Goal: Communication & Community: Answer question/provide support

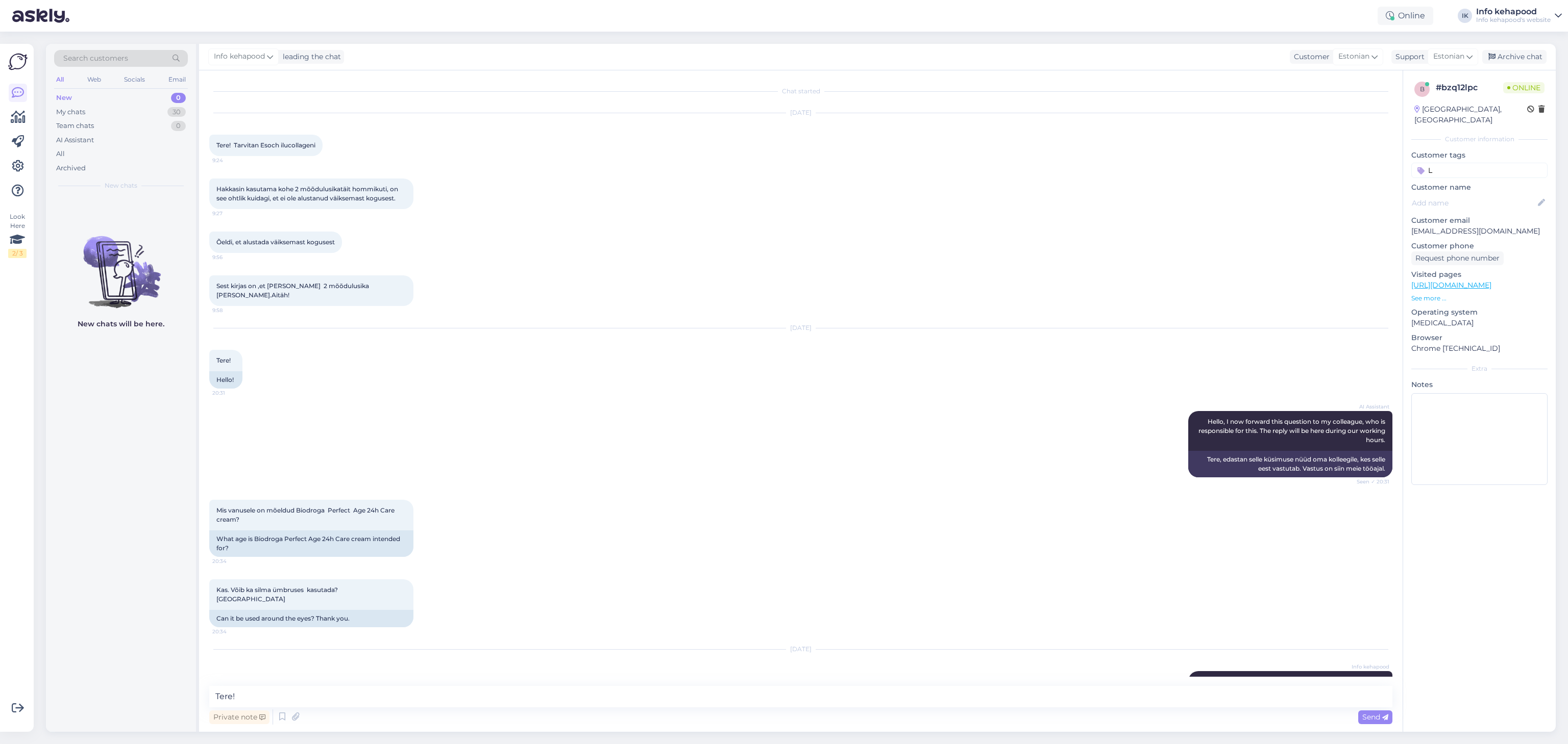
scroll to position [510, 0]
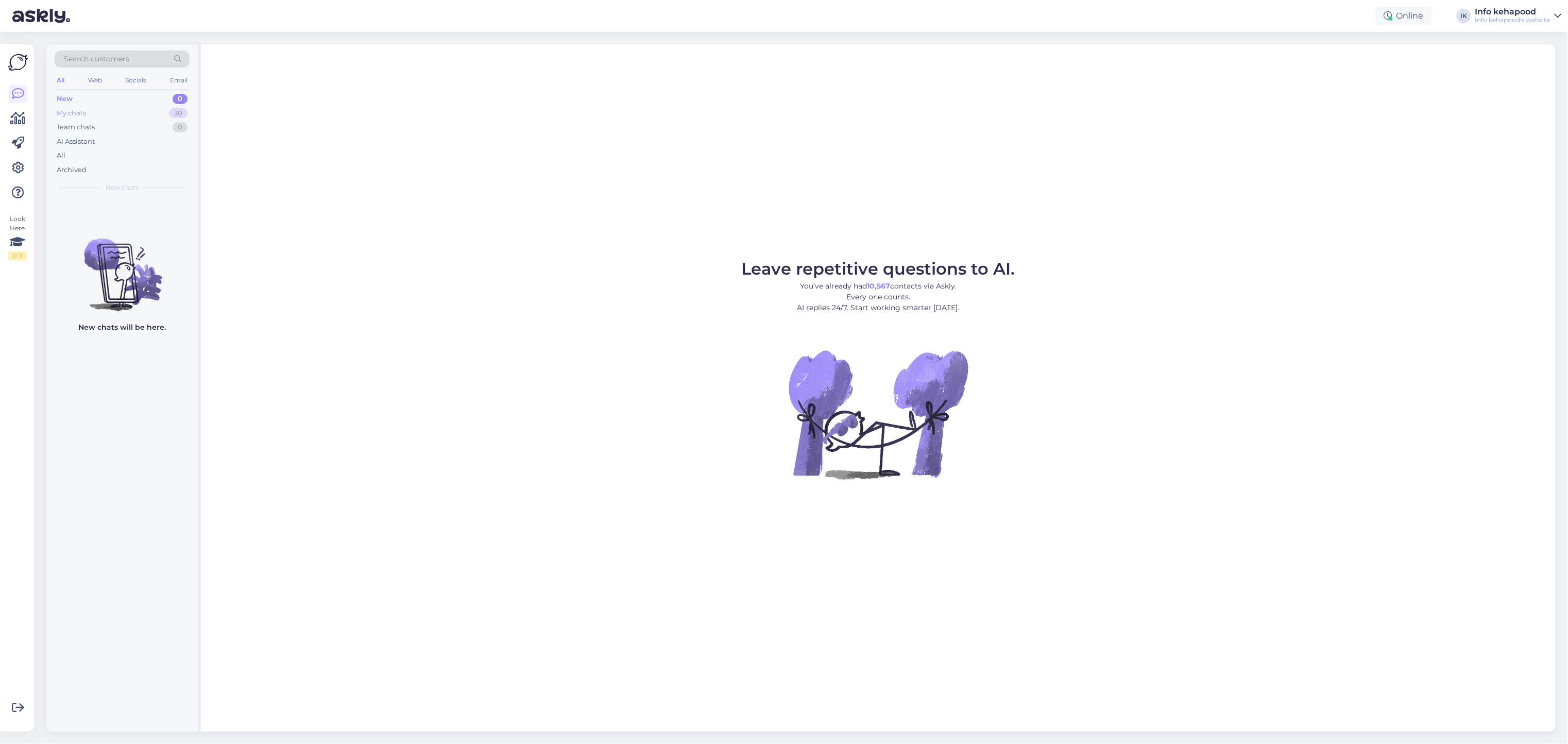
click at [130, 113] on div "My chats 30" at bounding box center [122, 113] width 135 height 14
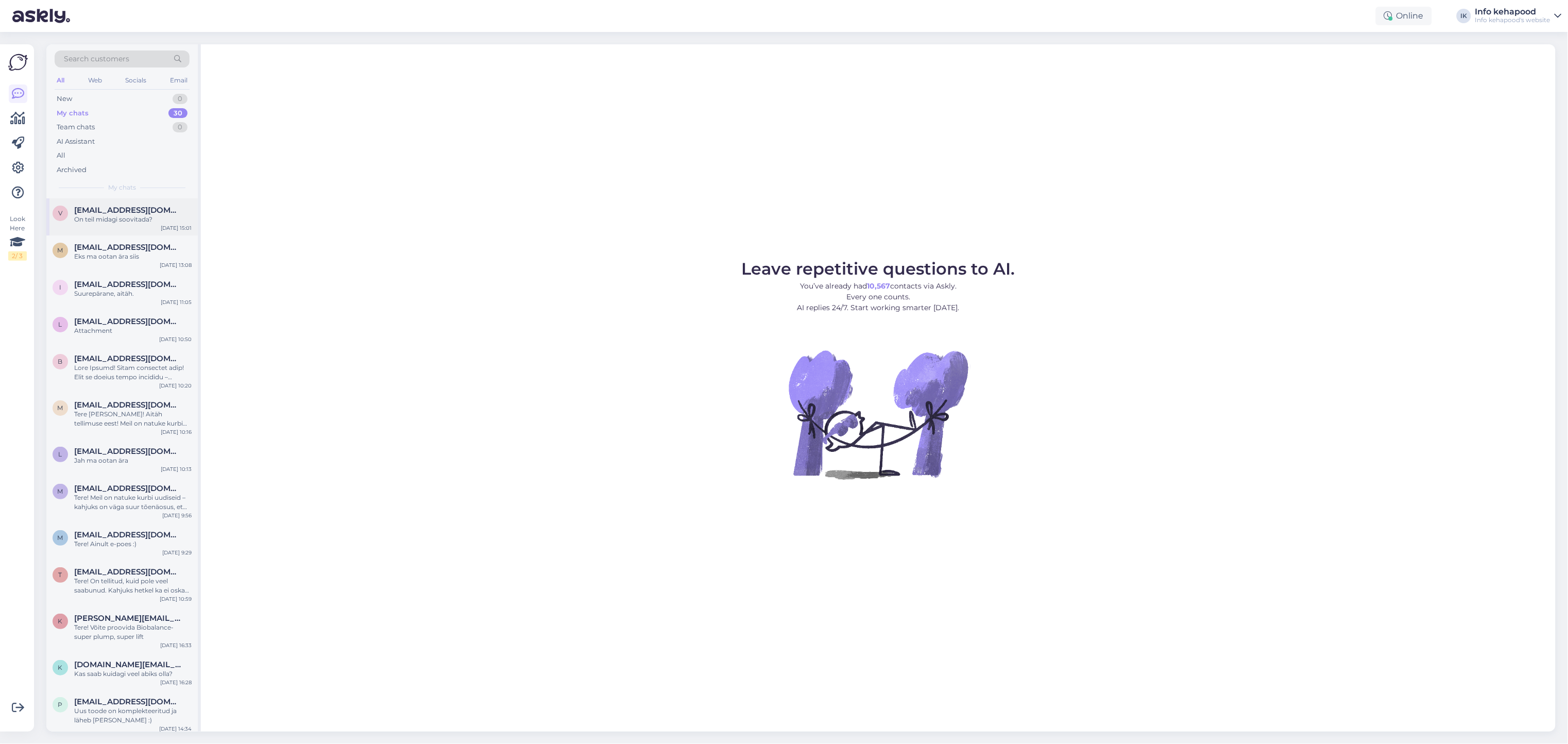
click at [162, 234] on div "v [EMAIL_ADDRESS][DOMAIN_NAME] On teil midagi soovitada? [DATE] 15:01" at bounding box center [122, 217] width 152 height 37
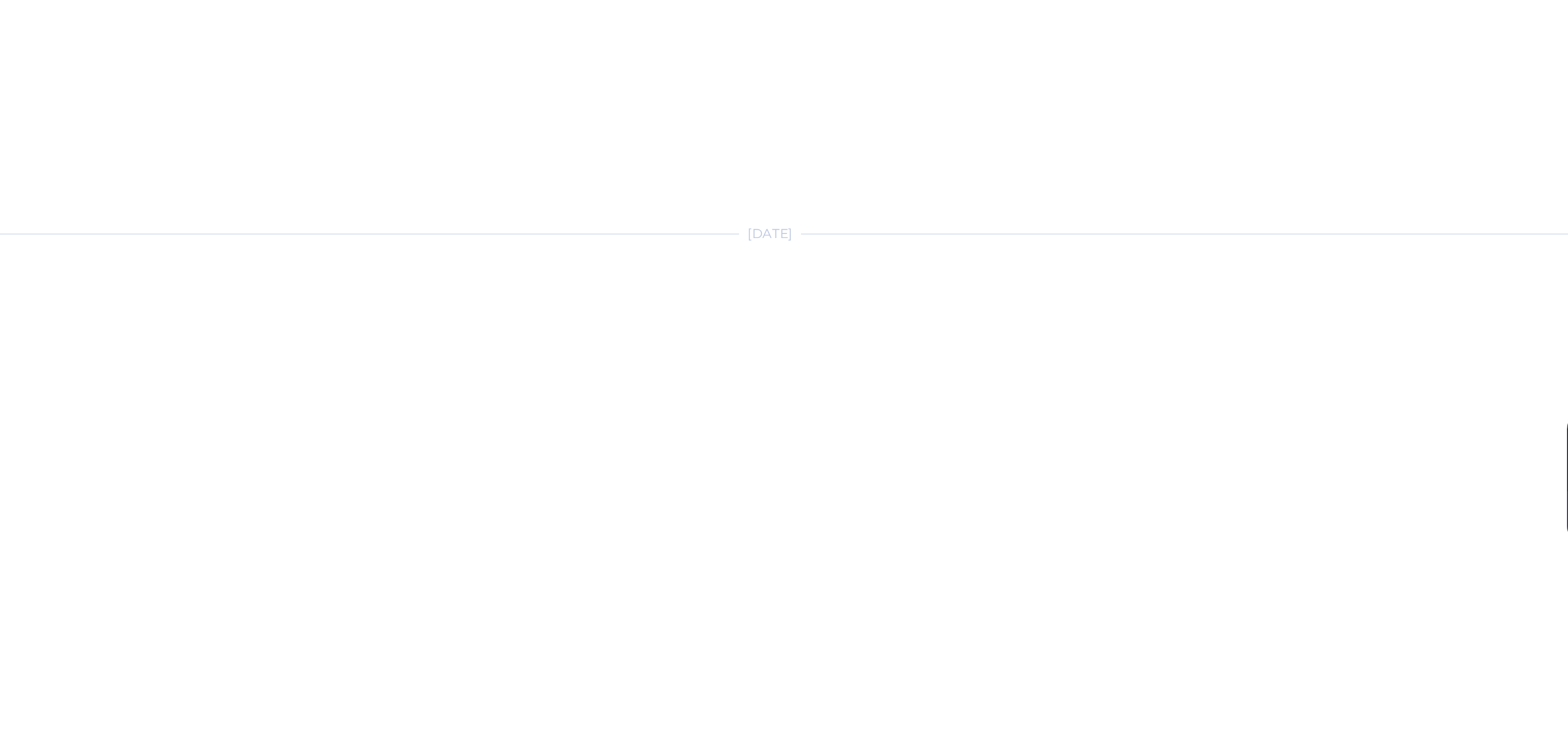
scroll to position [157, 0]
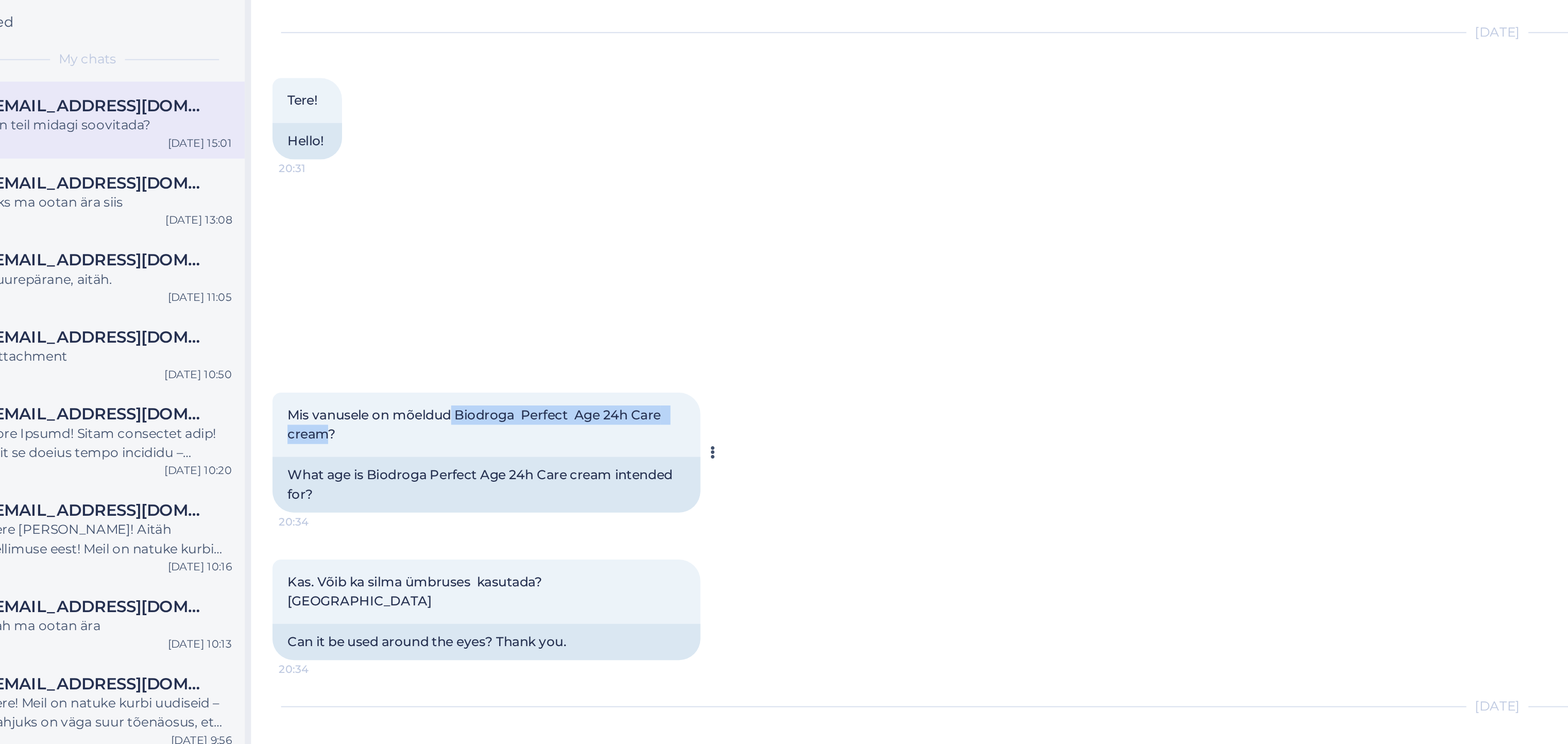
drag, startPoint x: 298, startPoint y: 347, endPoint x: 238, endPoint y: 358, distance: 61.0
click at [238, 358] on span "Mis vanusele on mõeldud Biodroga Perfect Age 24h Care cream?" at bounding box center [310, 364] width 183 height 17
copy span "Biodroga Perfect Age 24h Care cream"
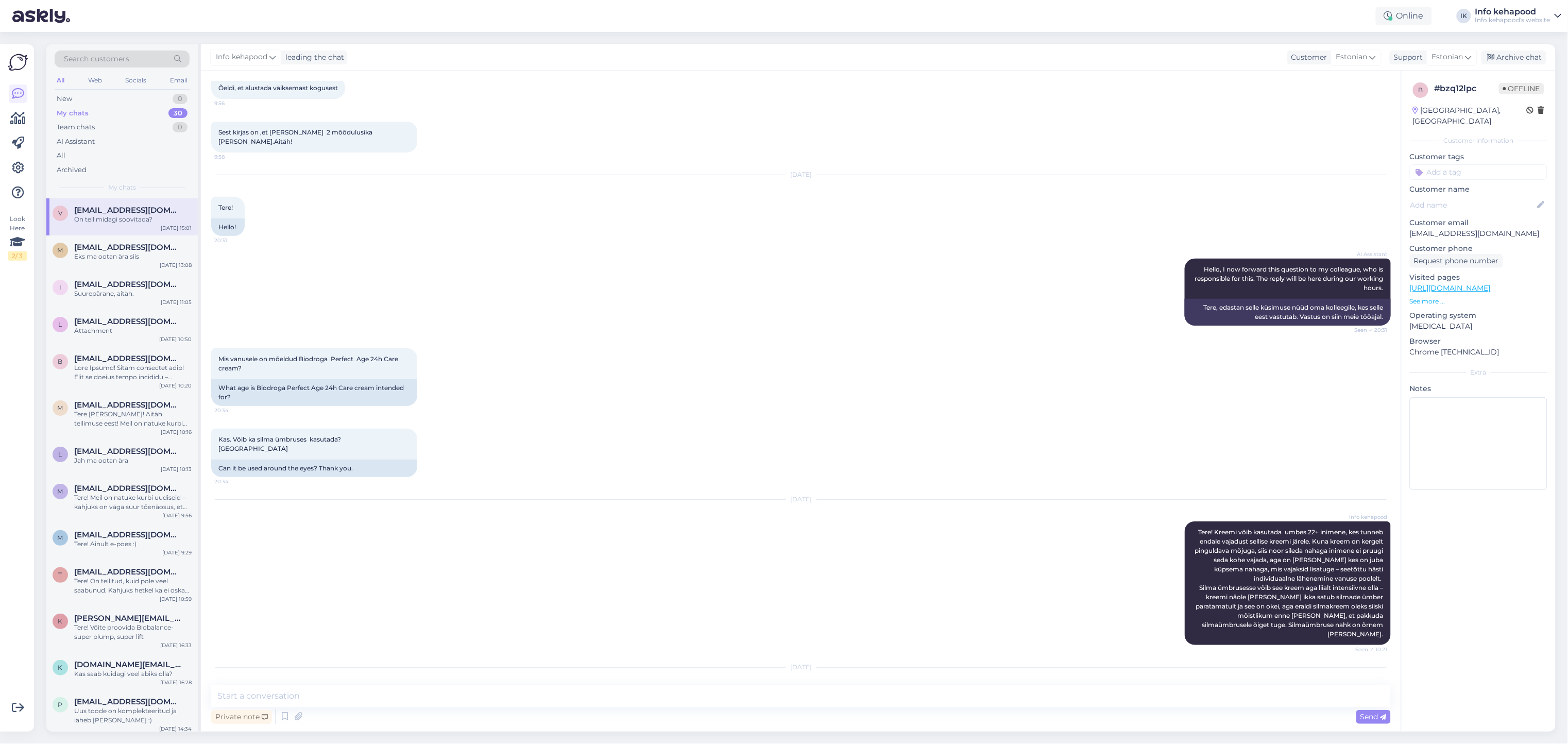
click at [382, 497] on div "[DATE] Info kehapood Tere! Kreemi võib kasutada umbes 22+ inimene, kes tunneb e…" at bounding box center [801, 572] width 1179 height 168
click at [131, 123] on div "Team chats 0" at bounding box center [122, 127] width 135 height 14
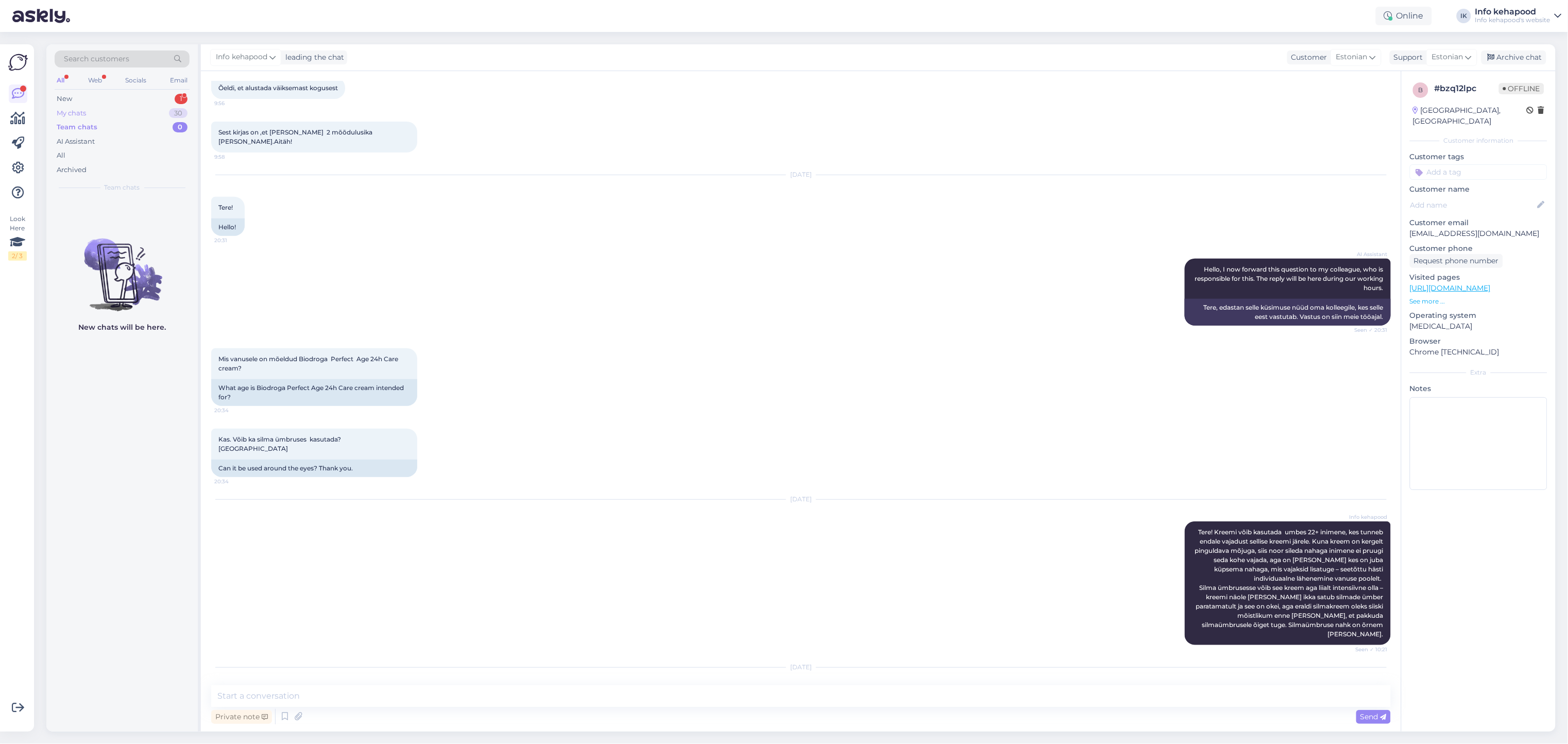
drag, startPoint x: 172, startPoint y: 106, endPoint x: 101, endPoint y: 114, distance: 71.4
click at [101, 114] on div "My chats 30" at bounding box center [122, 113] width 135 height 14
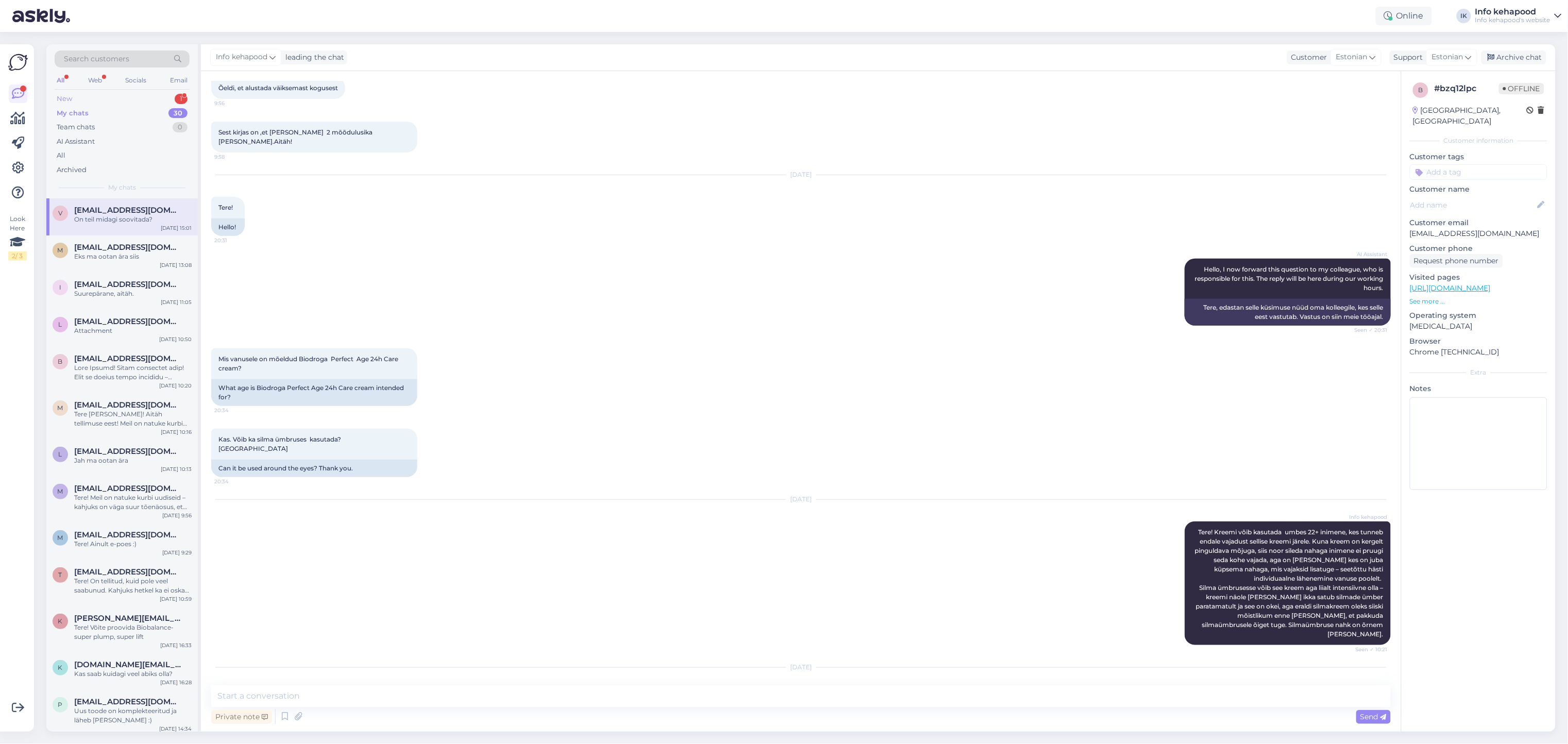
click at [101, 94] on div "New 1" at bounding box center [122, 98] width 135 height 14
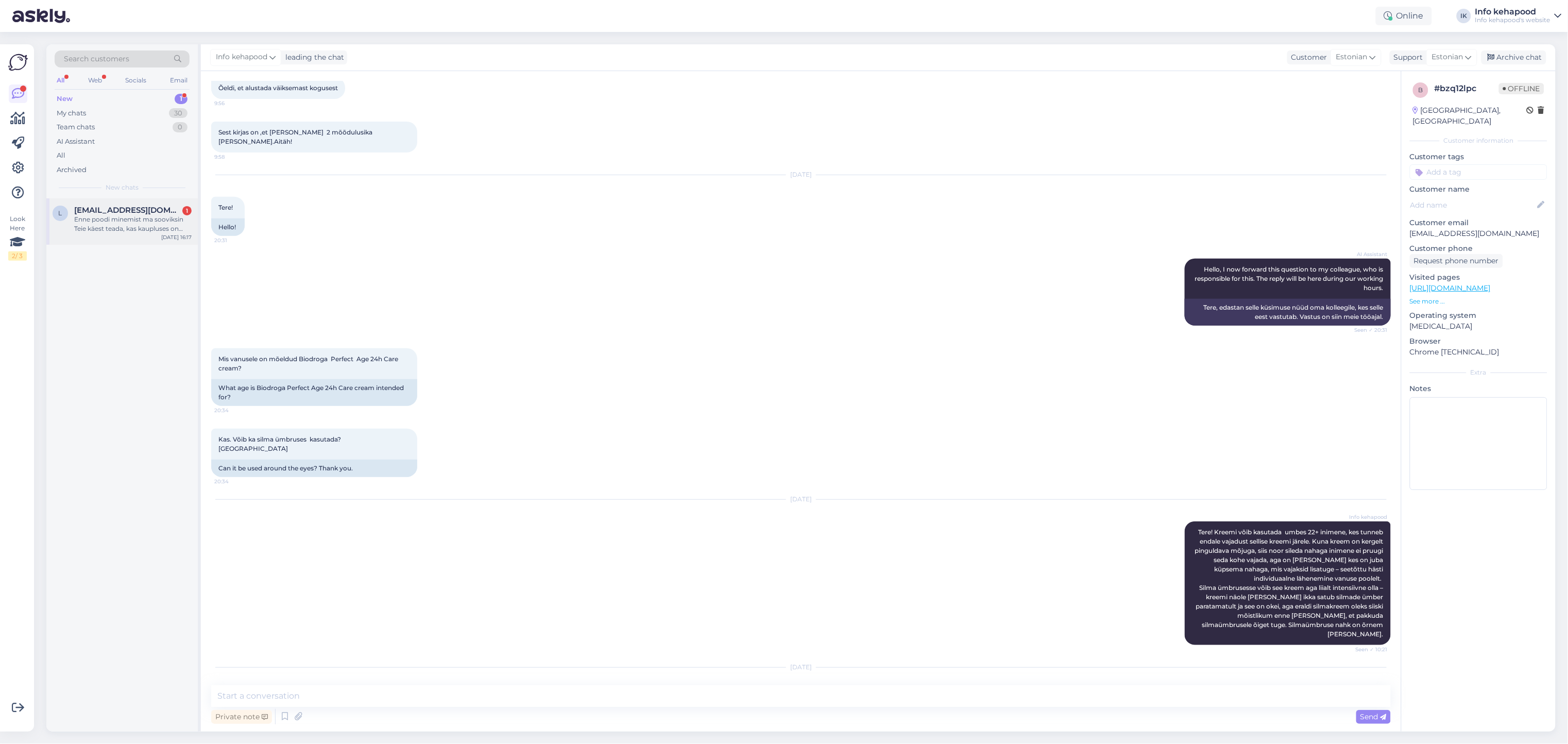
click at [120, 241] on div "L [EMAIL_ADDRESS][DOMAIN_NAME] 1 Enne poodi minemist ma sooviksin Teie käest te…" at bounding box center [122, 221] width 152 height 46
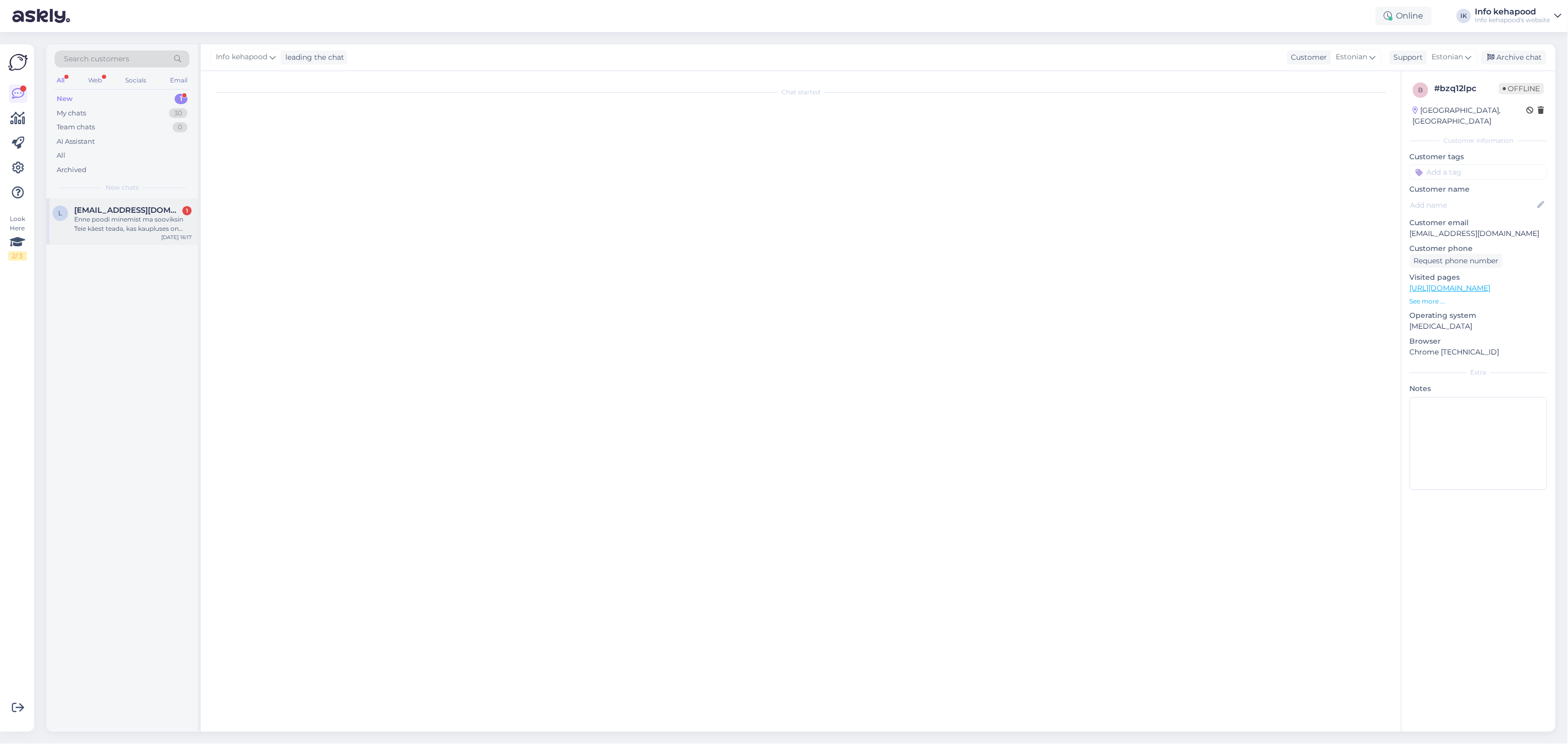
scroll to position [0, 0]
click at [139, 219] on div "Enne poodi minemist ma sooviksin Teie käest teada, kas kaupluses on sama soodus…" at bounding box center [133, 224] width 117 height 18
click at [173, 232] on div "Enne poodi minemist ma sooviksin Teie käest teada, kas kaupluses on sama soodus…" at bounding box center [133, 224] width 117 height 18
click at [122, 212] on span "[EMAIL_ADDRESS][DOMAIN_NAME]" at bounding box center [128, 210] width 107 height 9
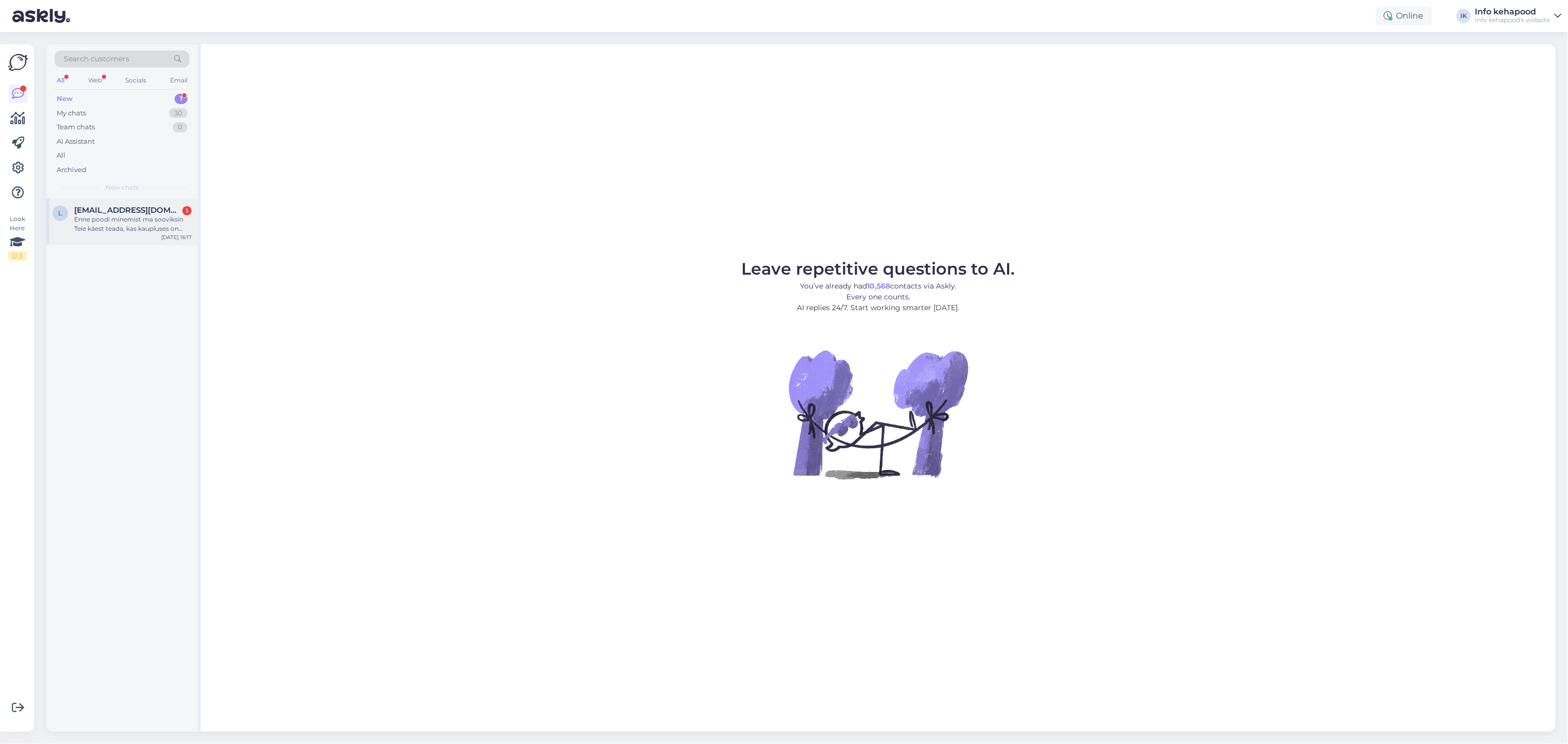
click at [145, 225] on div "Enne poodi minemist ma sooviksin Teie käest teada, kas kaupluses on sama soodus…" at bounding box center [133, 224] width 117 height 18
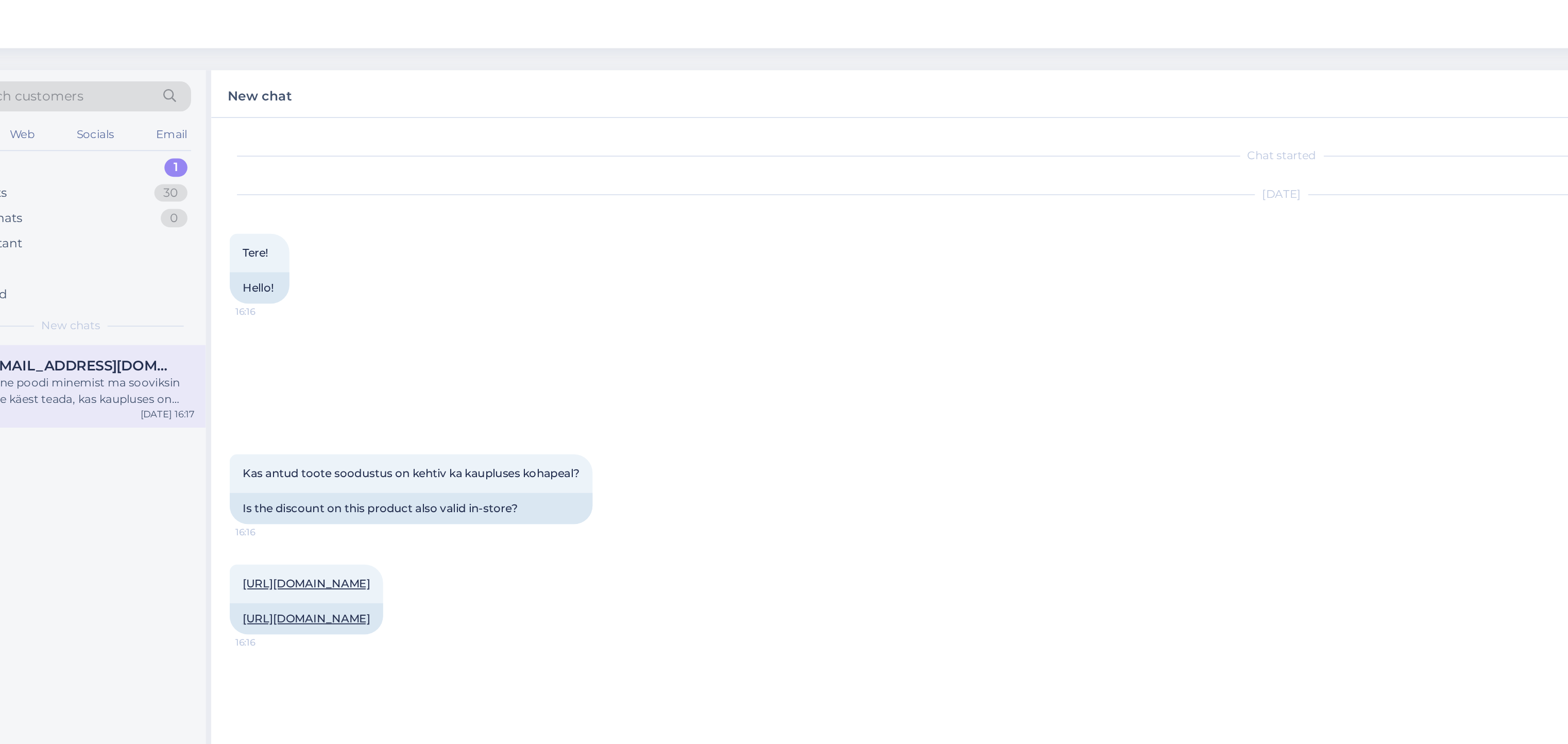
click at [474, 255] on div "Kas antud toote soodustus on kehtiv ka kaupluses kohapeal? 16:16 Is the discoun…" at bounding box center [801, 279] width 1179 height 62
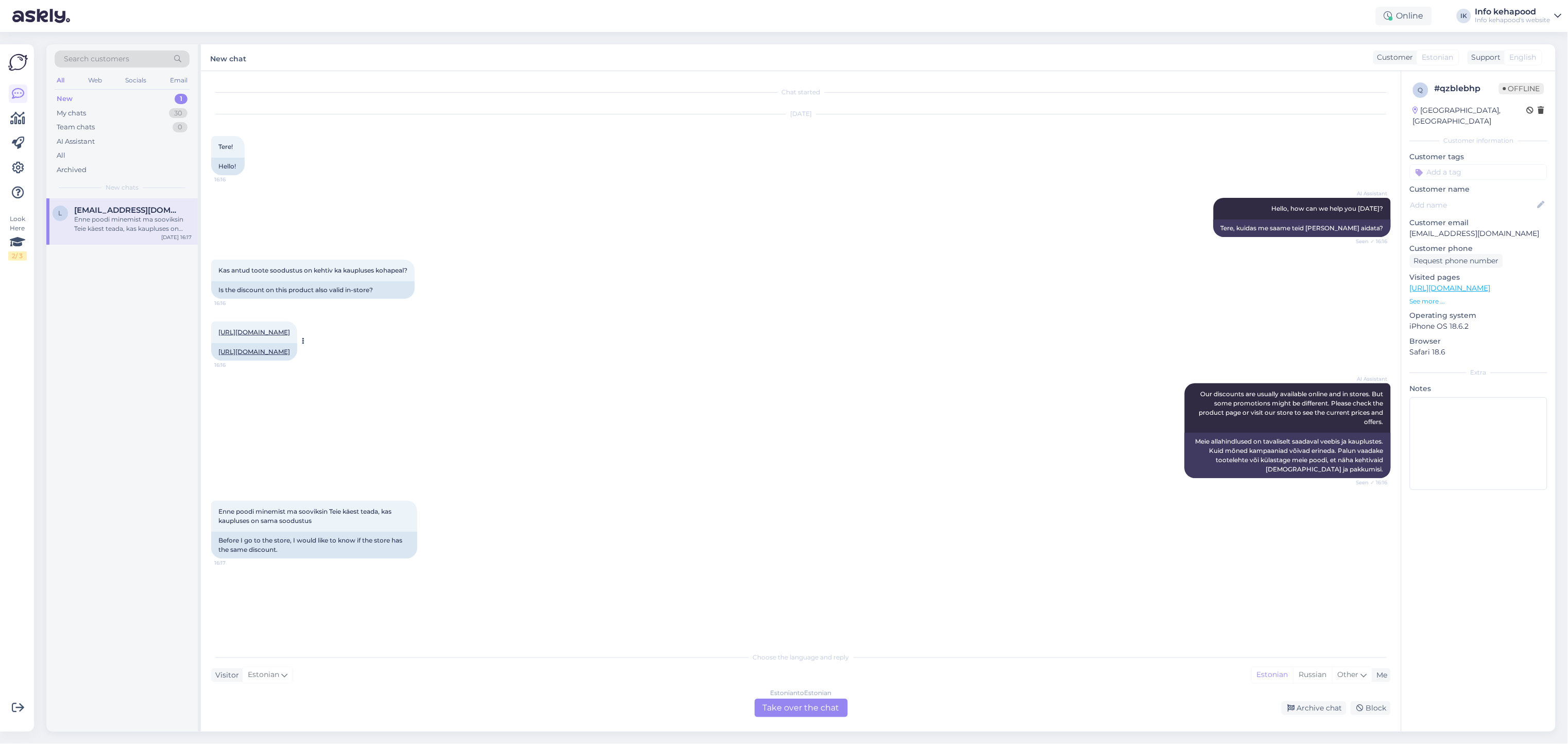
click at [278, 331] on link "[URL][DOMAIN_NAME]" at bounding box center [254, 332] width 72 height 8
click at [830, 717] on div "Estonian to Estonian Take over the chat" at bounding box center [801, 708] width 93 height 18
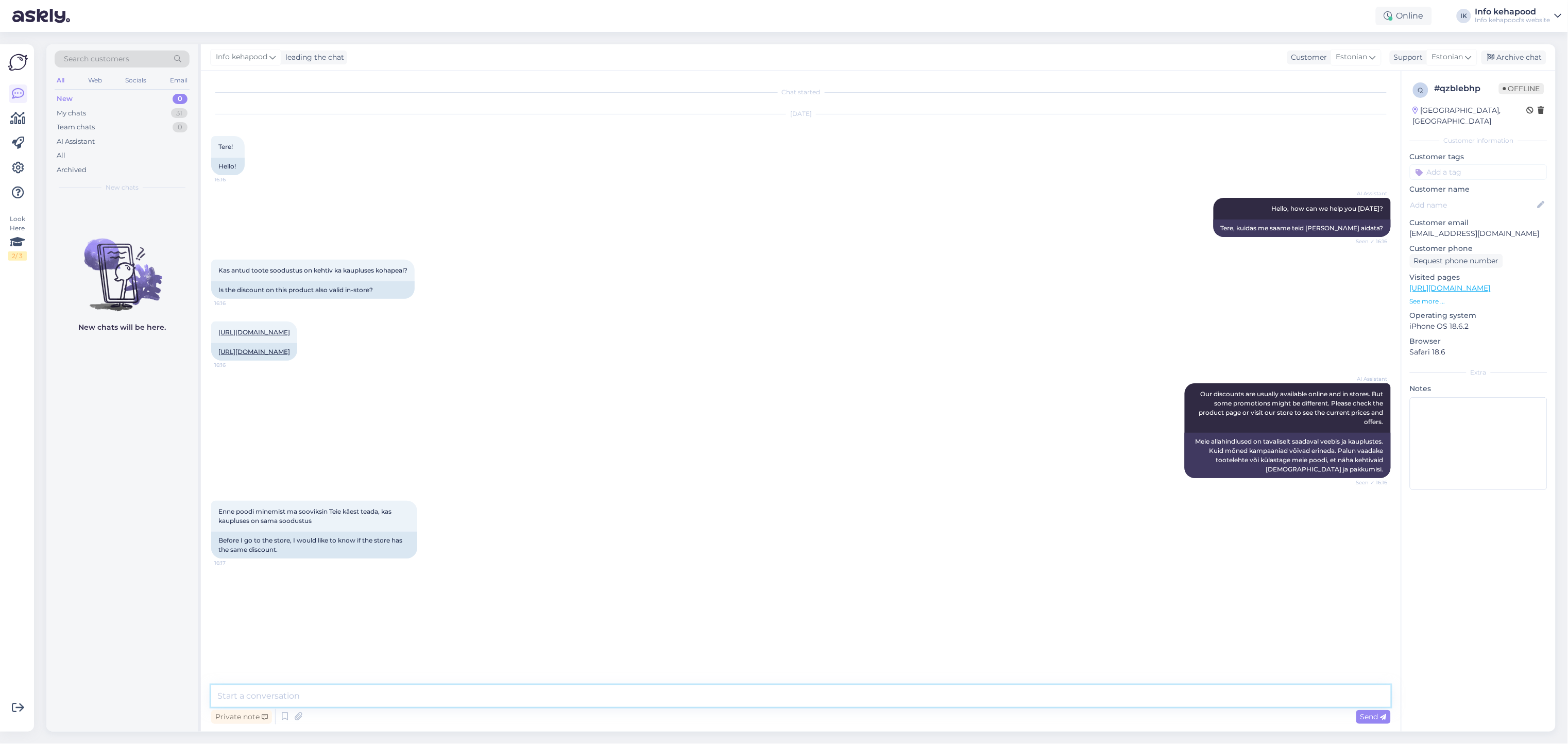
click at [791, 697] on textarea at bounding box center [801, 695] width 1179 height 22
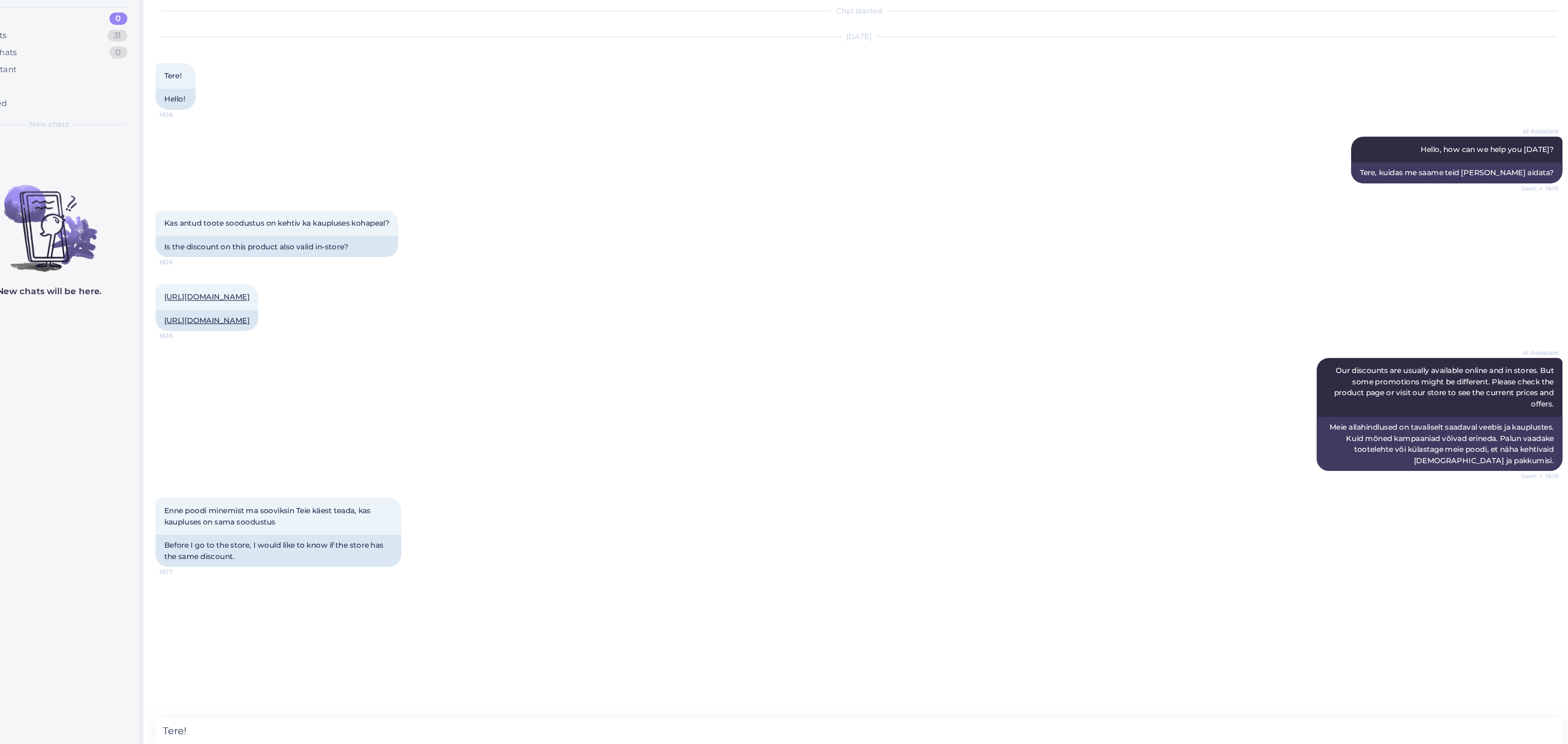
click at [769, 286] on div "Kas antud toote soodustus on kehtiv ka kaupluses kohapeal? 16:16 Is the discoun…" at bounding box center [801, 279] width 1179 height 62
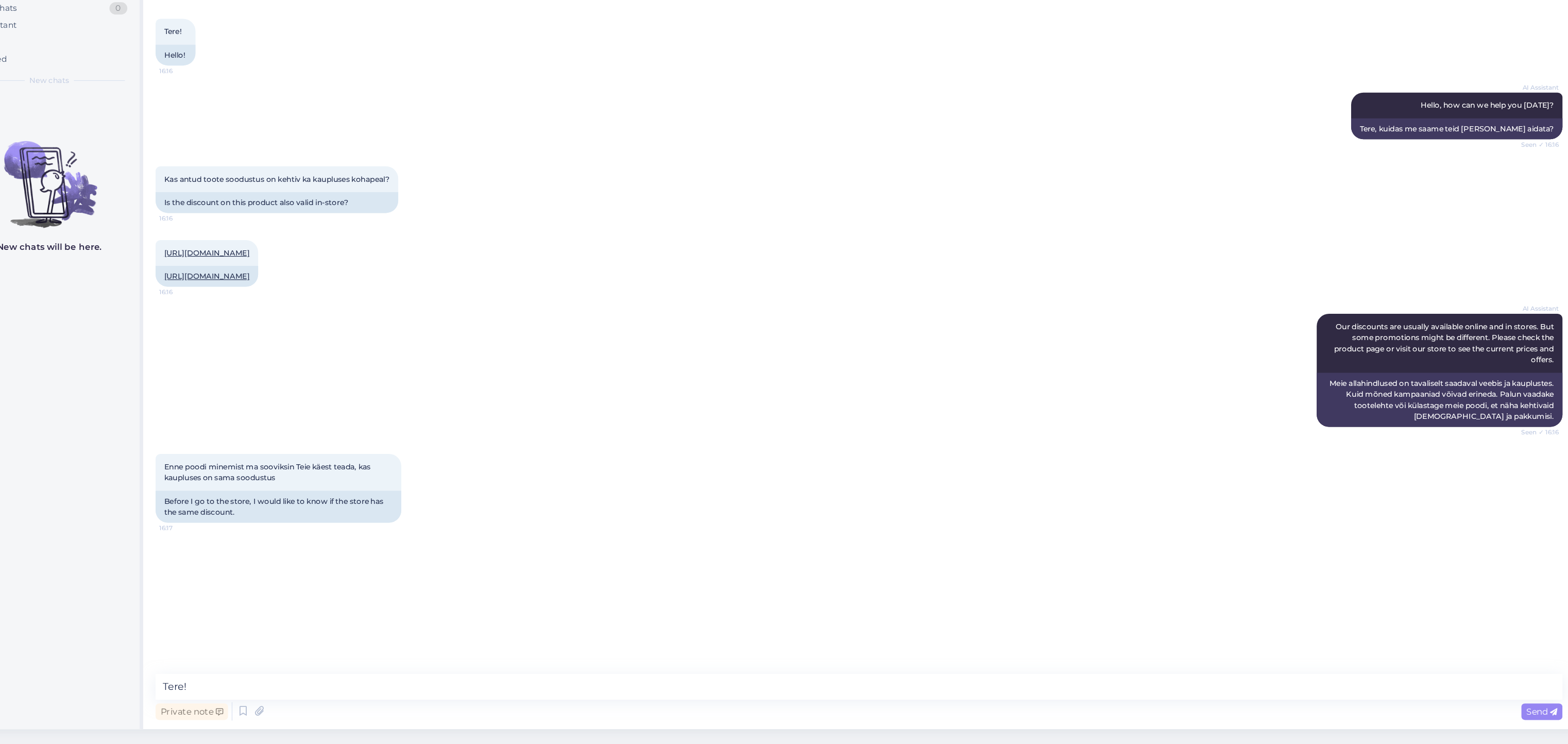
drag, startPoint x: 620, startPoint y: 453, endPoint x: 647, endPoint y: 501, distance: 55.1
click at [647, 490] on div "AI Assistant Our discounts are usually available online and in stores. But some…" at bounding box center [801, 430] width 1179 height 117
click at [389, 691] on textarea "Tere!" at bounding box center [801, 695] width 1179 height 22
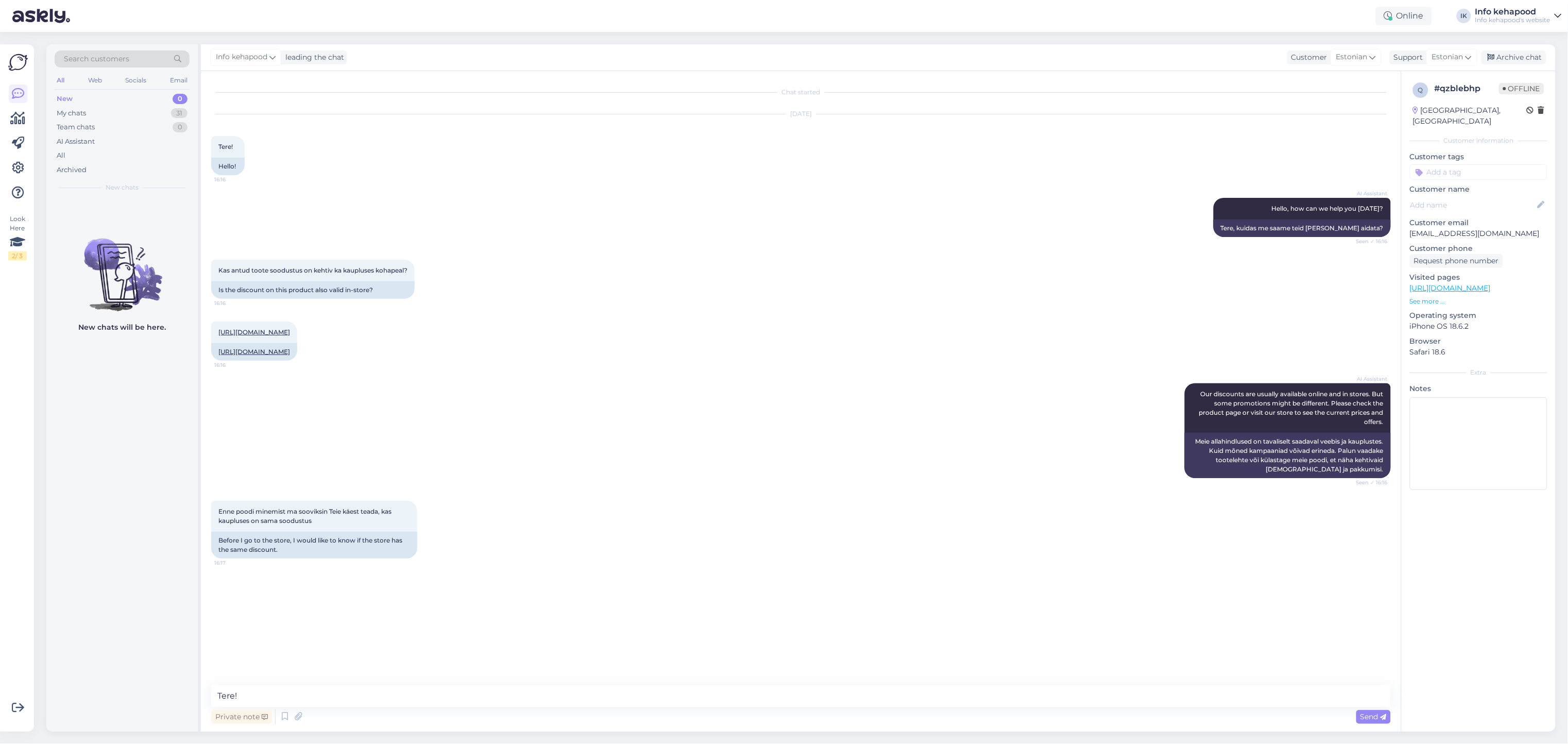
click at [369, 681] on div "Chat started Sep 17 2025 Tere! 16:16 Hello! AI Assistant Hello, how can we help…" at bounding box center [801, 401] width 1200 height 660
click at [308, 703] on textarea "Tere!" at bounding box center [801, 695] width 1179 height 22
type textarea "Tere! Sama hinnaga :)"
click at [127, 117] on div "My chats 31" at bounding box center [122, 113] width 135 height 14
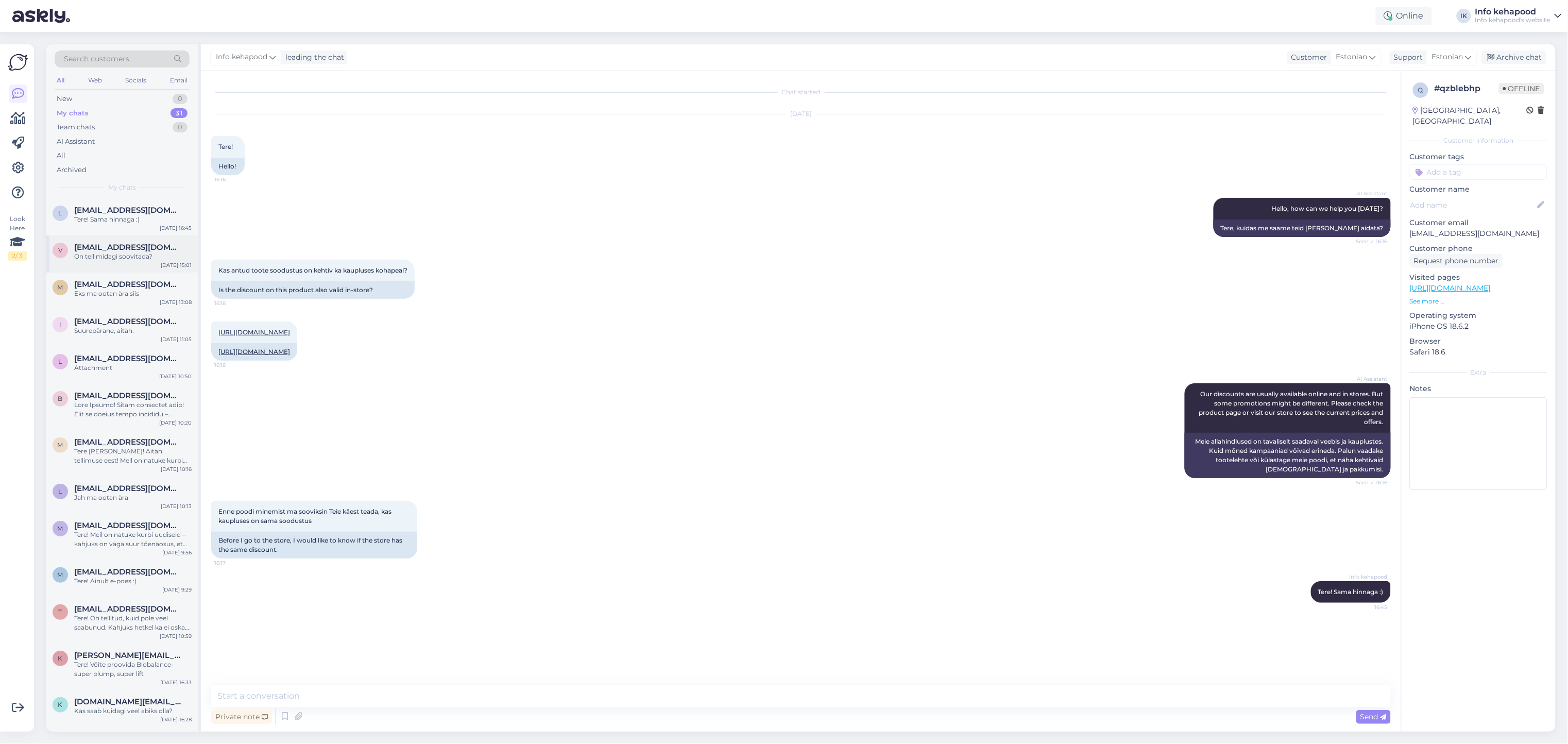
click at [158, 267] on div "v [EMAIL_ADDRESS][DOMAIN_NAME] On teil midagi soovitada? [DATE] 15:01" at bounding box center [122, 254] width 152 height 37
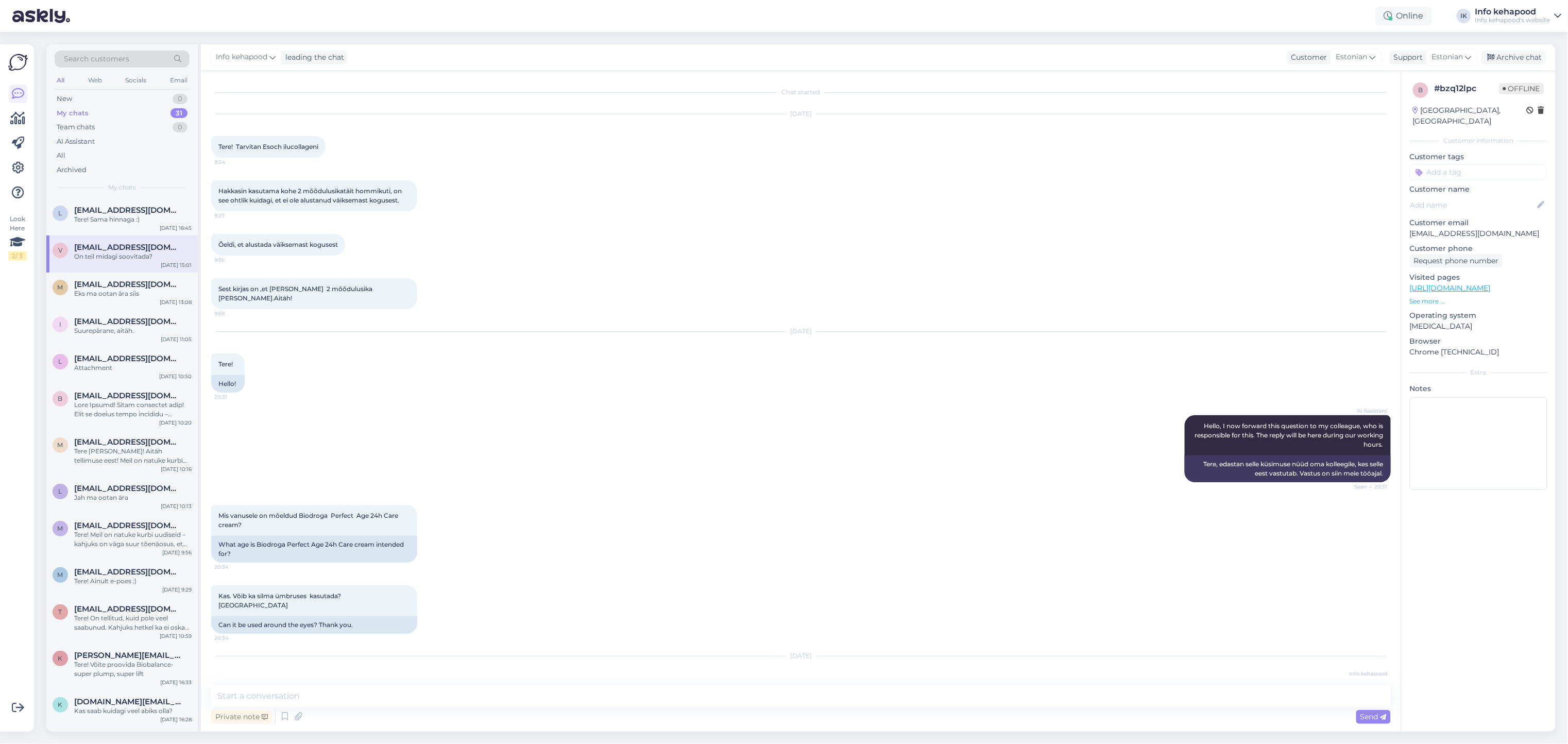
scroll to position [522, 0]
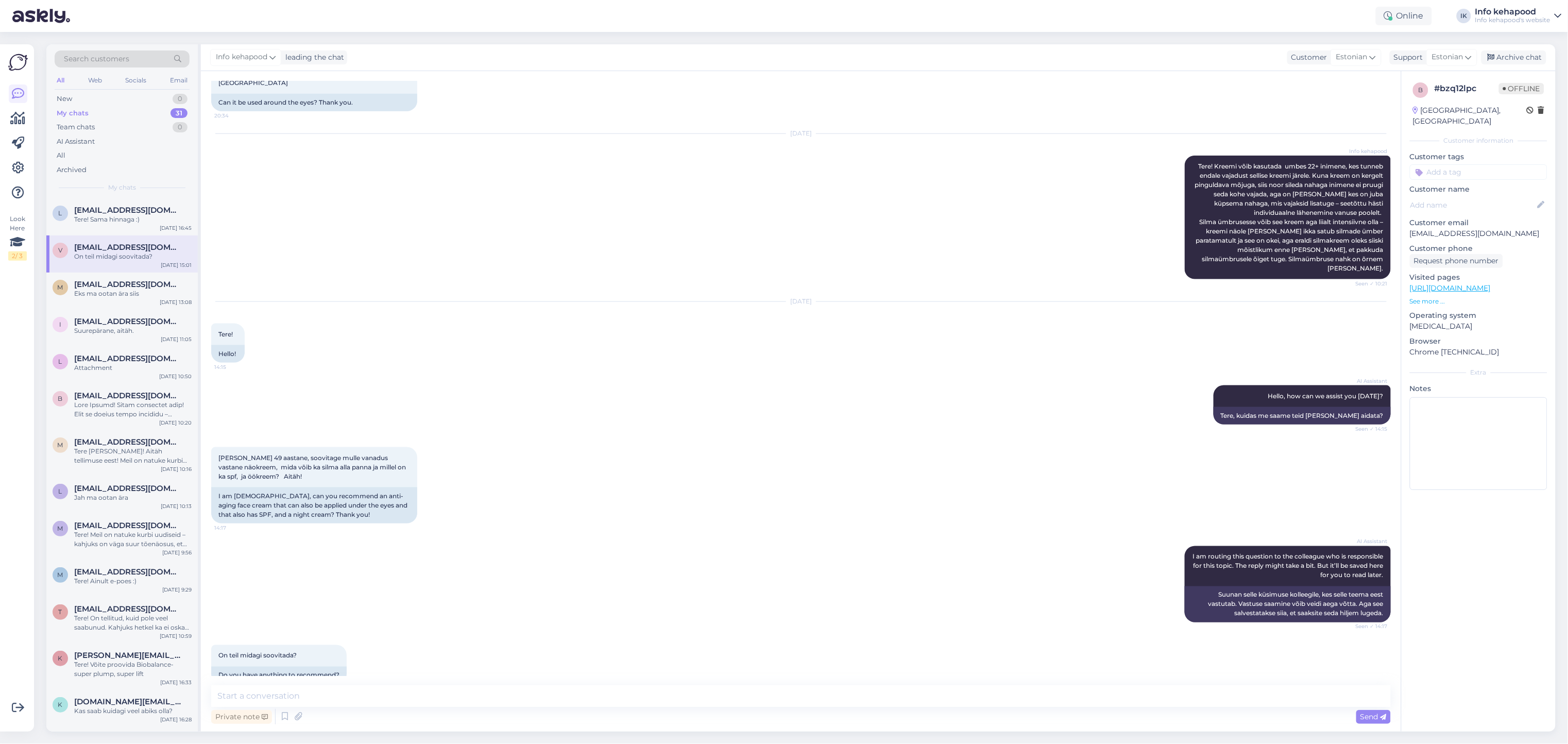
click at [268, 550] on div "AI Assistant I am routing this question to the colleague who is responsible for…" at bounding box center [801, 584] width 1179 height 99
click at [429, 698] on textarea at bounding box center [801, 695] width 1179 height 22
paste textarea "silma alla näokreeme väga panna ei soovitata, sest silma alune nahk on õrnem ja…"
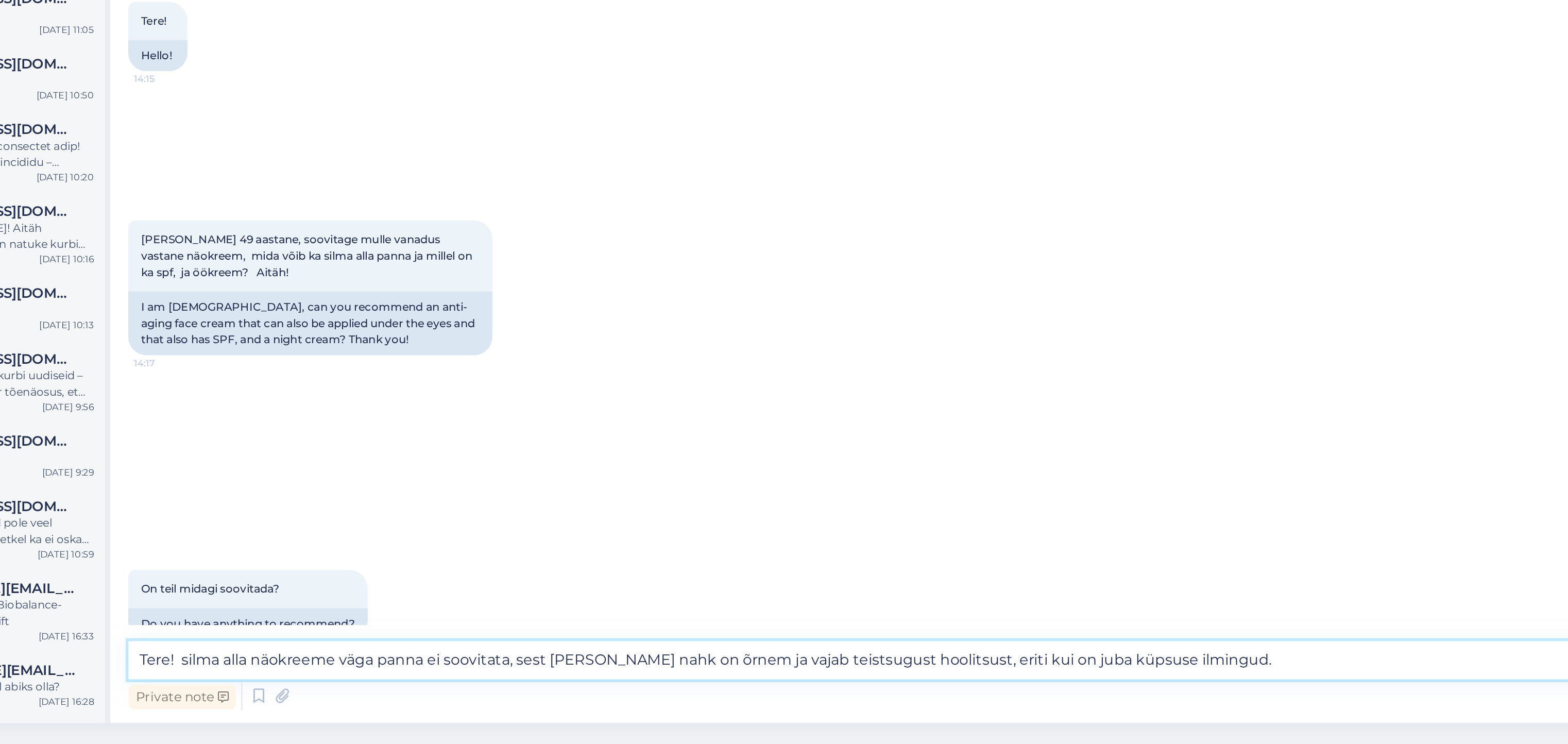
scroll to position [0, 0]
click at [246, 694] on textarea "Tere! silma alla näokreeme väga panna ei soovitata, sest silma alune nahk on õr…" at bounding box center [801, 695] width 1179 height 22
type textarea "Tere! Silma alla näokreeme väga panna ei soovitata, sest silma alune nahk on õr…"
click at [840, 696] on textarea "Tere! Silma alla näokreeme väga panna ei soovitata, sest silma alune nahk on õr…" at bounding box center [801, 695] width 1179 height 22
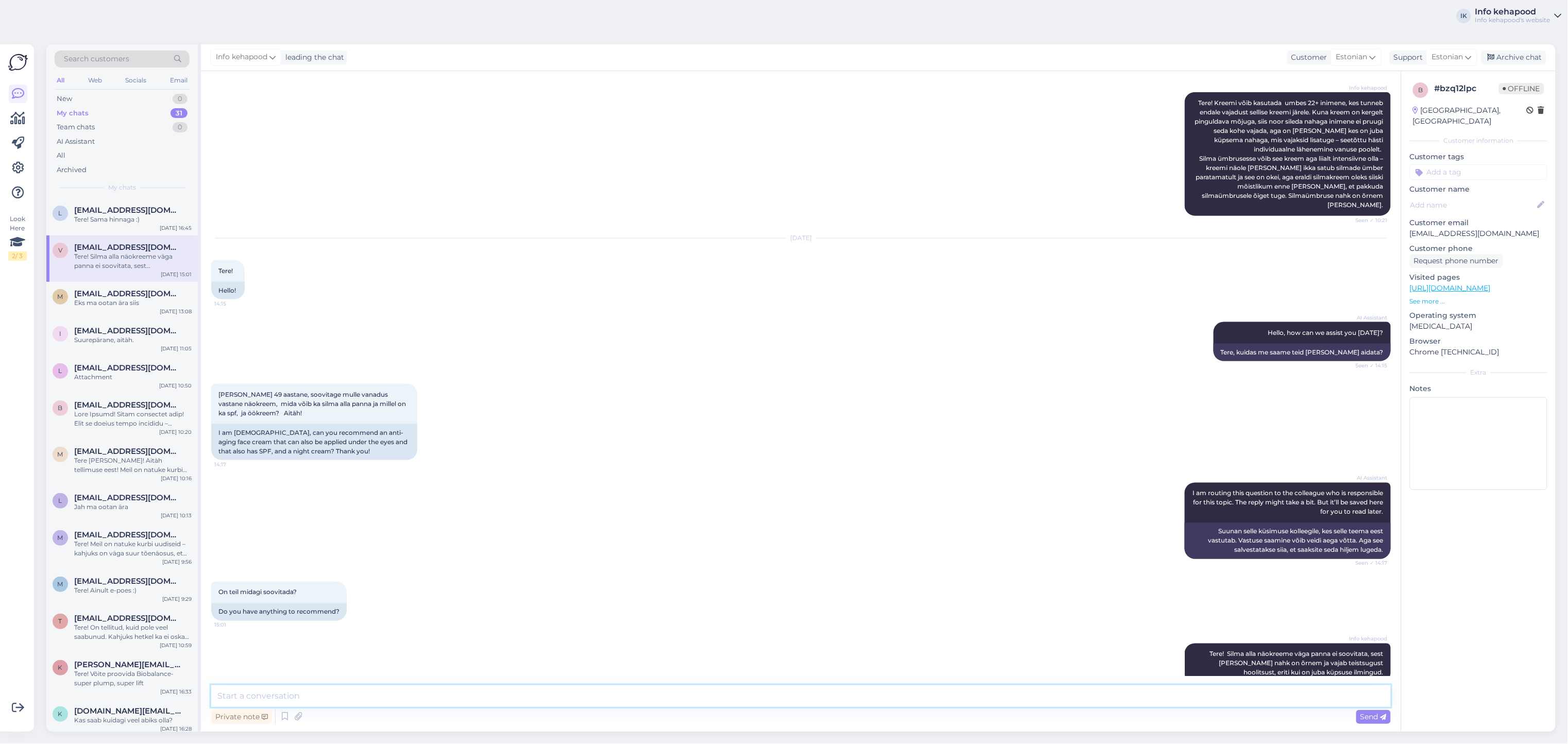
scroll to position [585, 0]
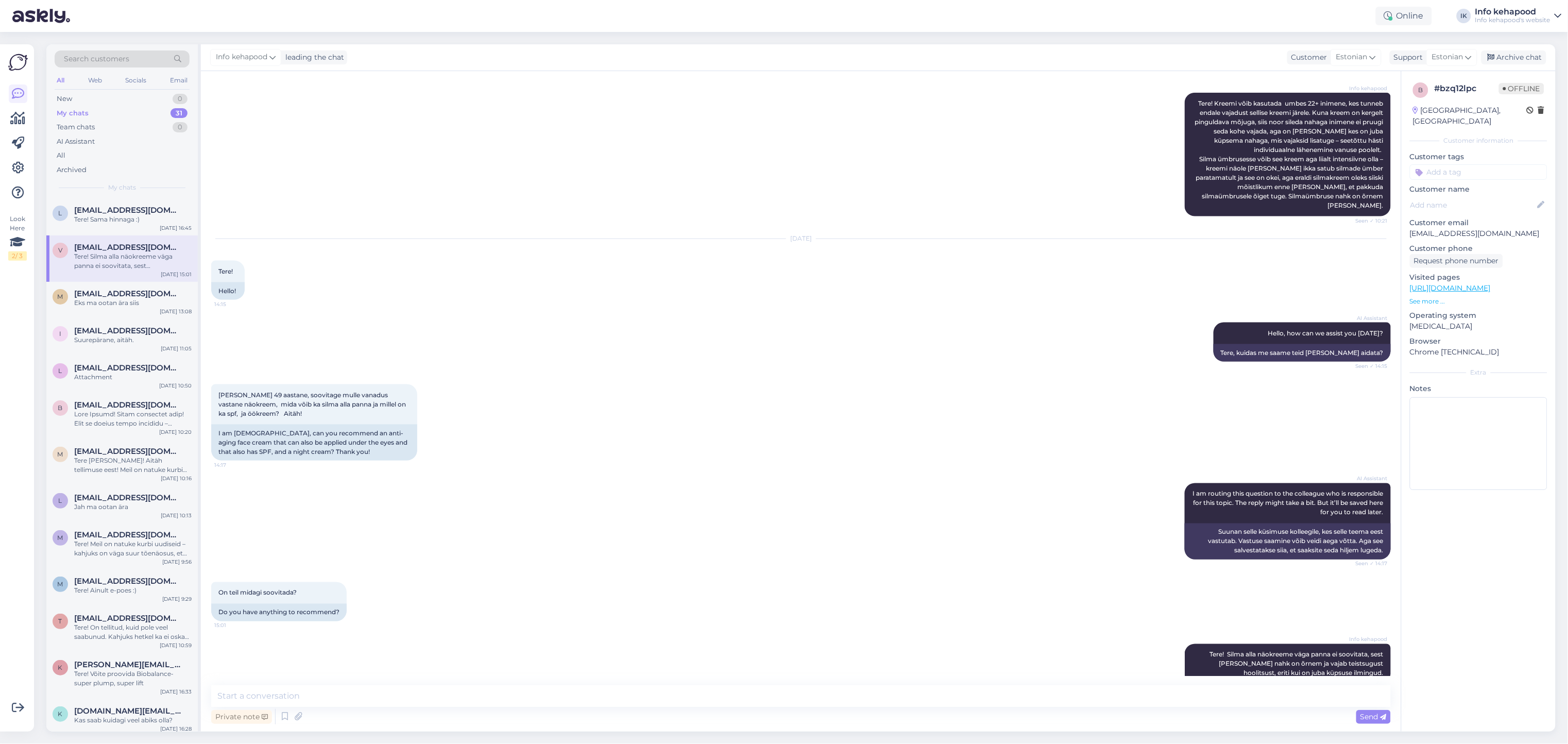
click at [244, 640] on div "Info kehapood Tere! Silma alla näokreeme väga panna ei soovitata, sest silma al…" at bounding box center [801, 664] width 1179 height 63
click at [356, 691] on textarea at bounding box center [801, 695] width 1179 height 22
paste textarea "just SPF-ga päevased näokreemid võitlemaks ajaga tekkivate ilmingute vastu: htt…"
type textarea "just SPF-ga päevased näokreemid võitlemaks ajaga tekkivate ilmingute vastu: htt…"
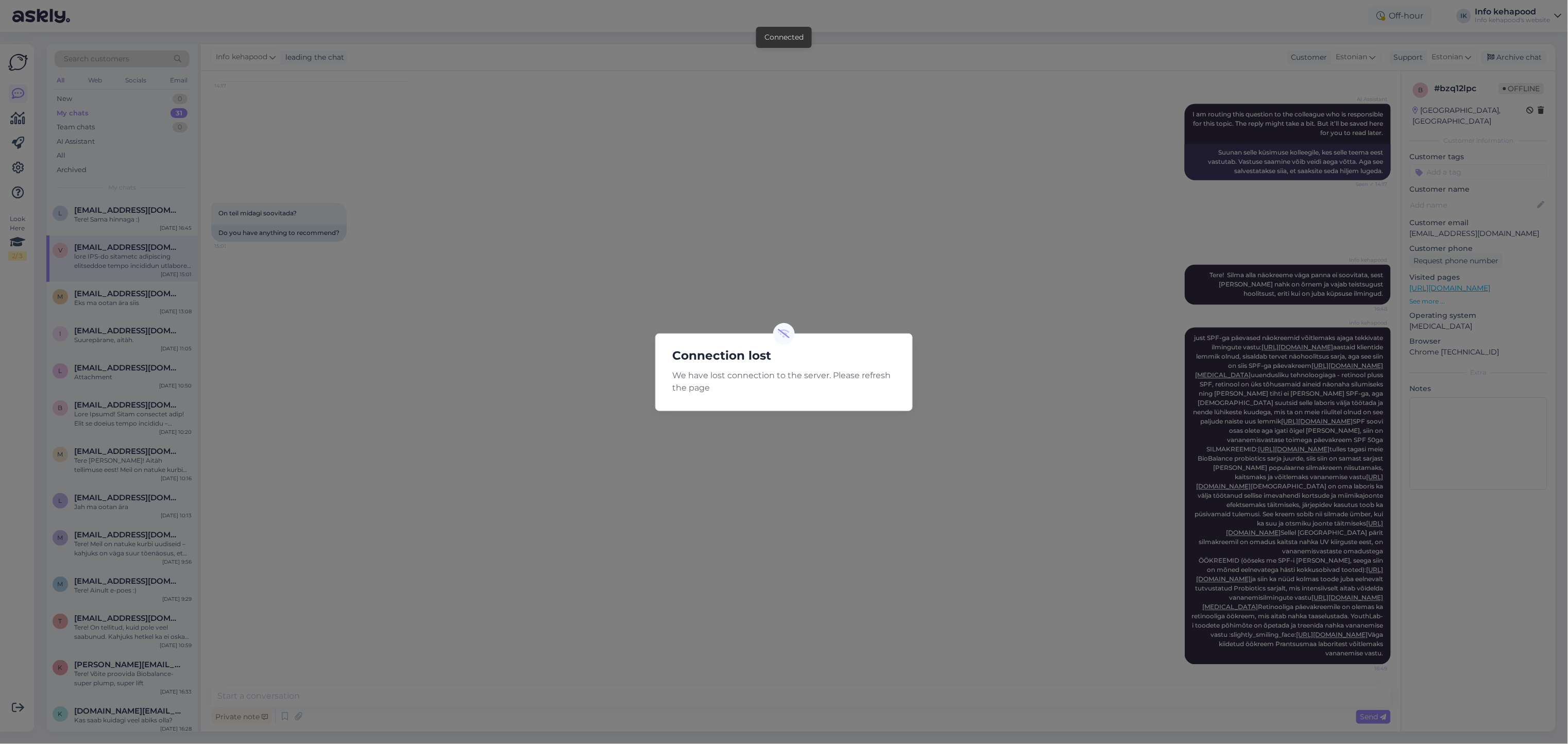
click at [925, 520] on div "Connection lost We have lost connection to the server. Please refresh the page" at bounding box center [784, 372] width 1568 height 744
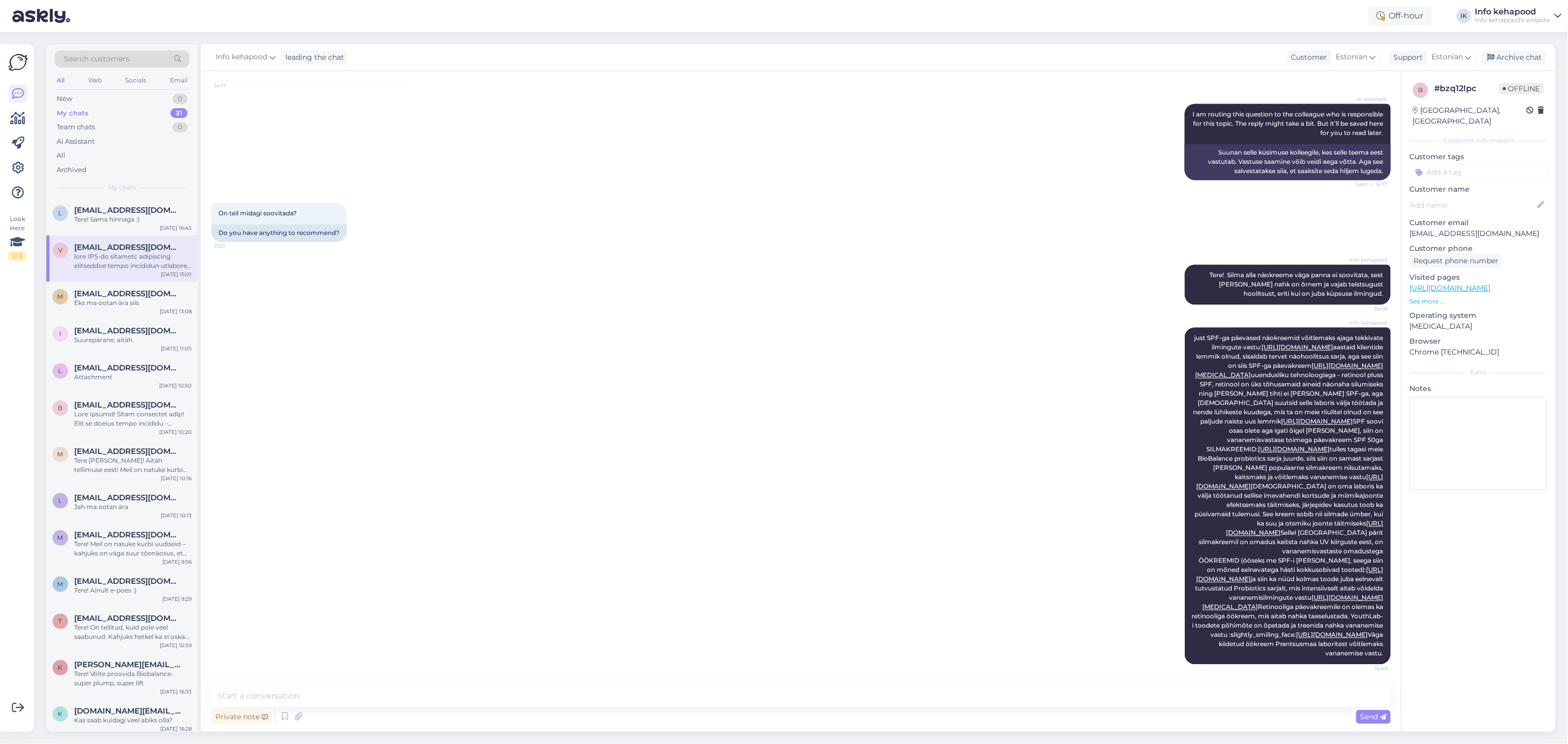
click at [916, 316] on div "Info kehapood just SPF-ga päevased näokreemid võitlemaks ajaga tekkivate ilming…" at bounding box center [801, 496] width 1179 height 359
click at [113, 217] on div "Tere! Sama hinnaga :)" at bounding box center [133, 219] width 117 height 9
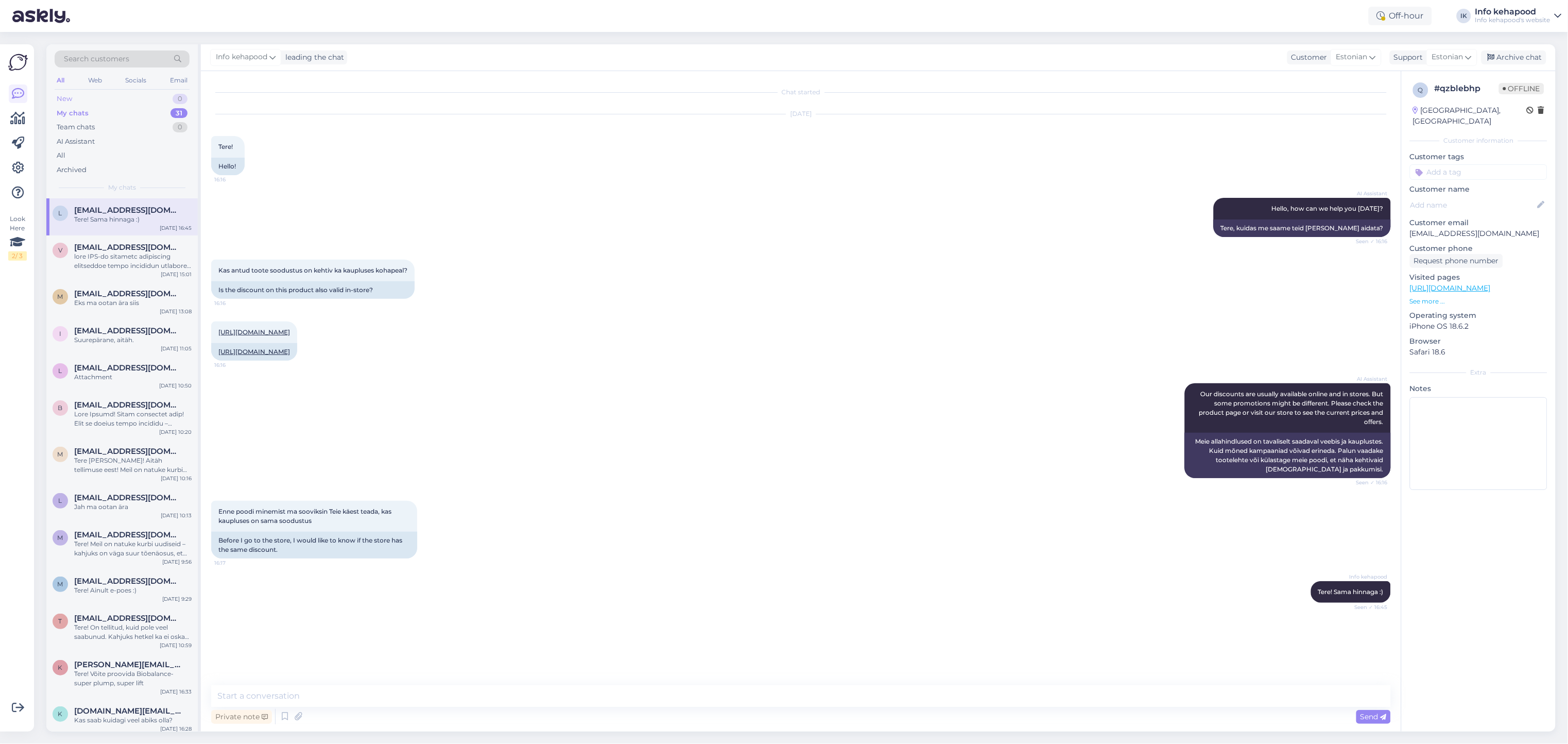
click at [129, 99] on div "New 0" at bounding box center [122, 98] width 135 height 14
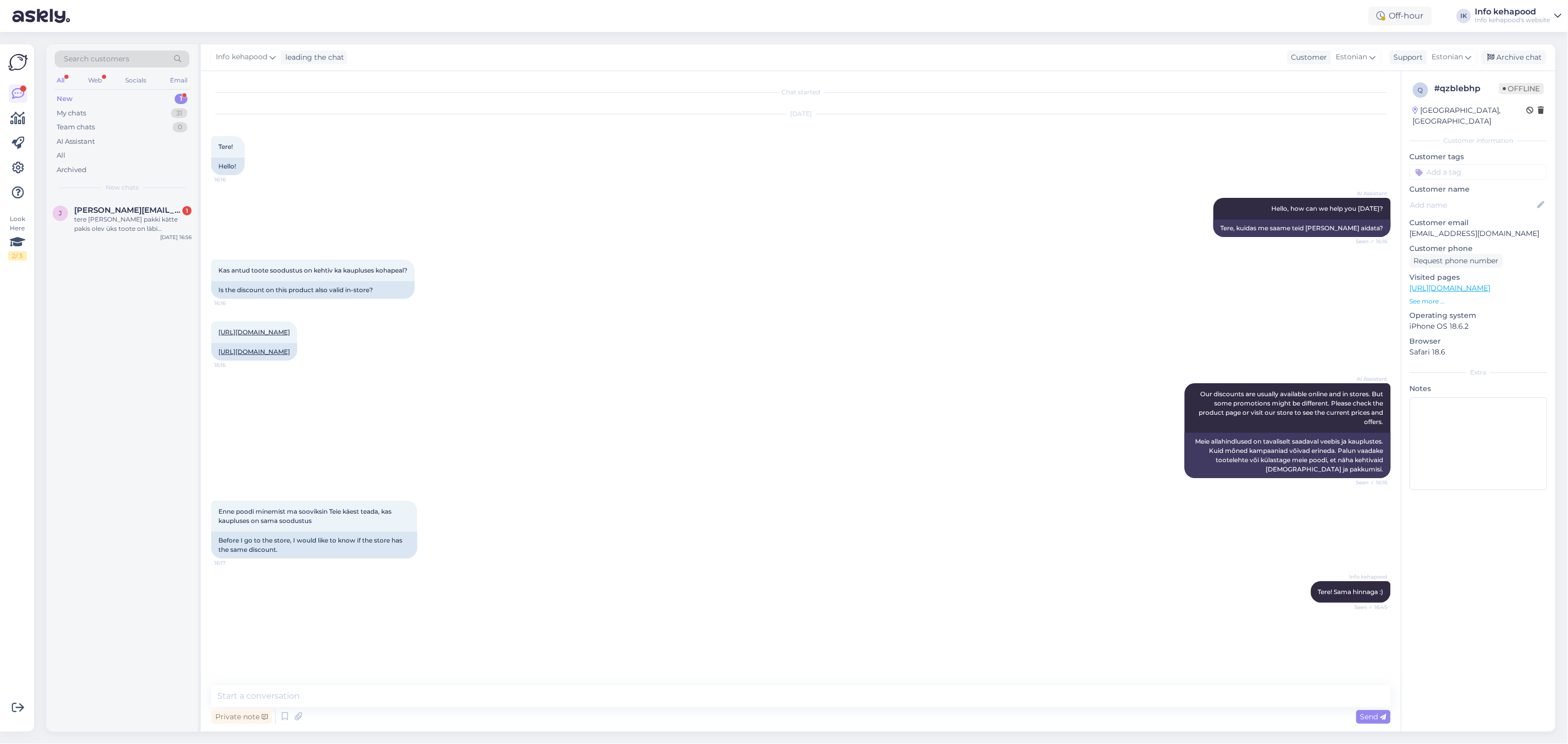
click at [130, 101] on div "New 1" at bounding box center [122, 98] width 135 height 14
click at [162, 233] on div "tere sain pakki kätte pakis olev üks toote on läbi immitsenud." at bounding box center [133, 224] width 117 height 18
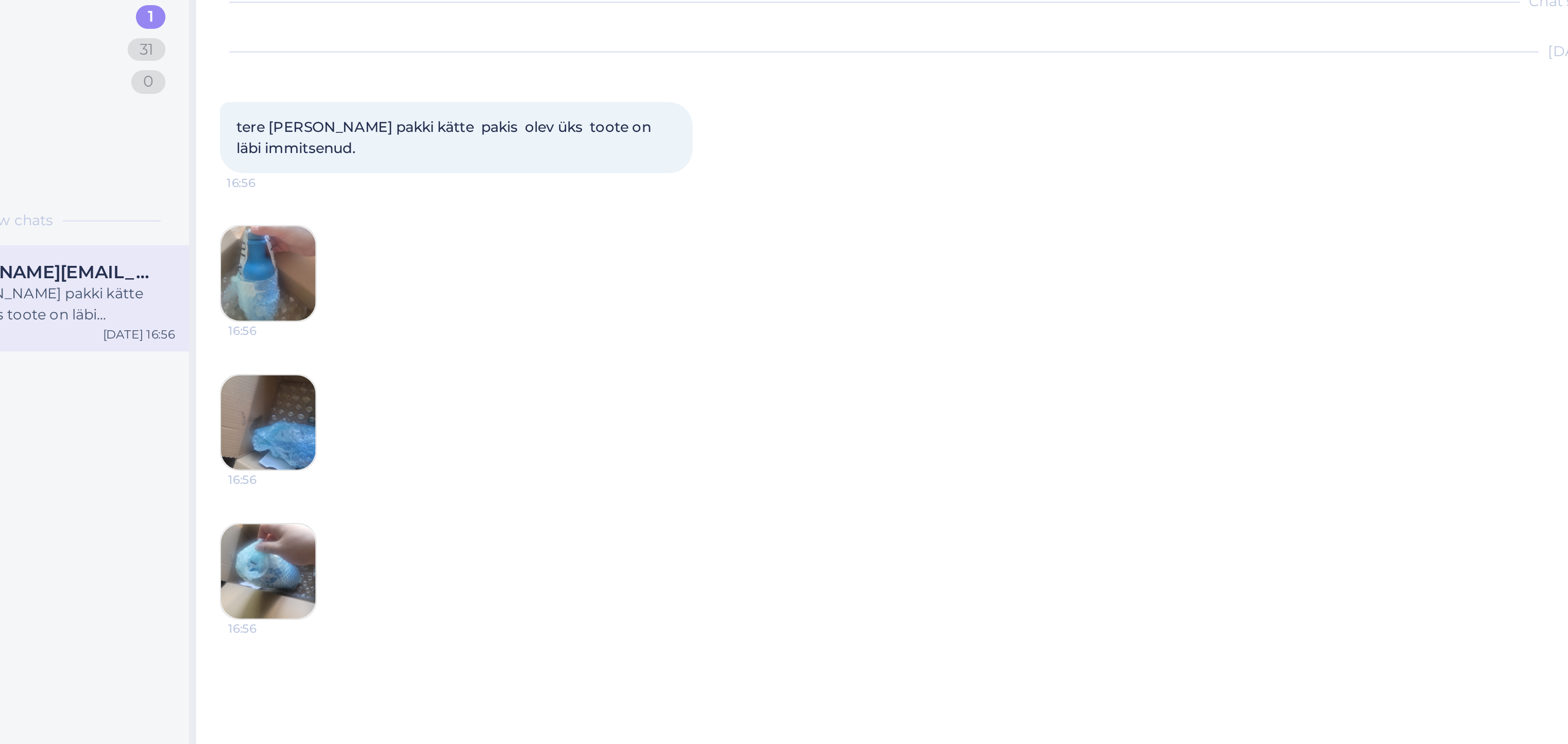
click at [232, 211] on img at bounding box center [232, 210] width 41 height 41
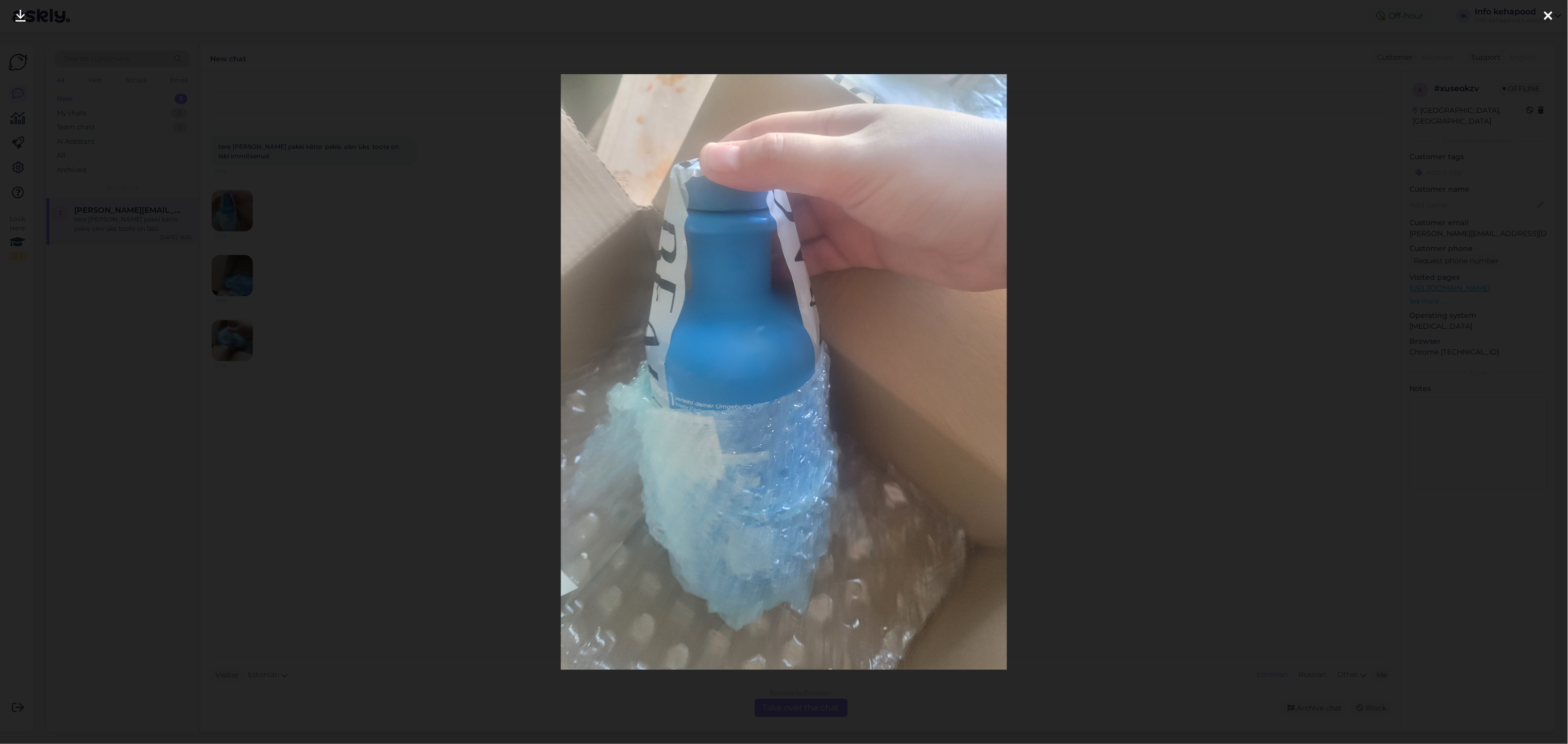
click at [1176, 313] on div at bounding box center [784, 372] width 1568 height 744
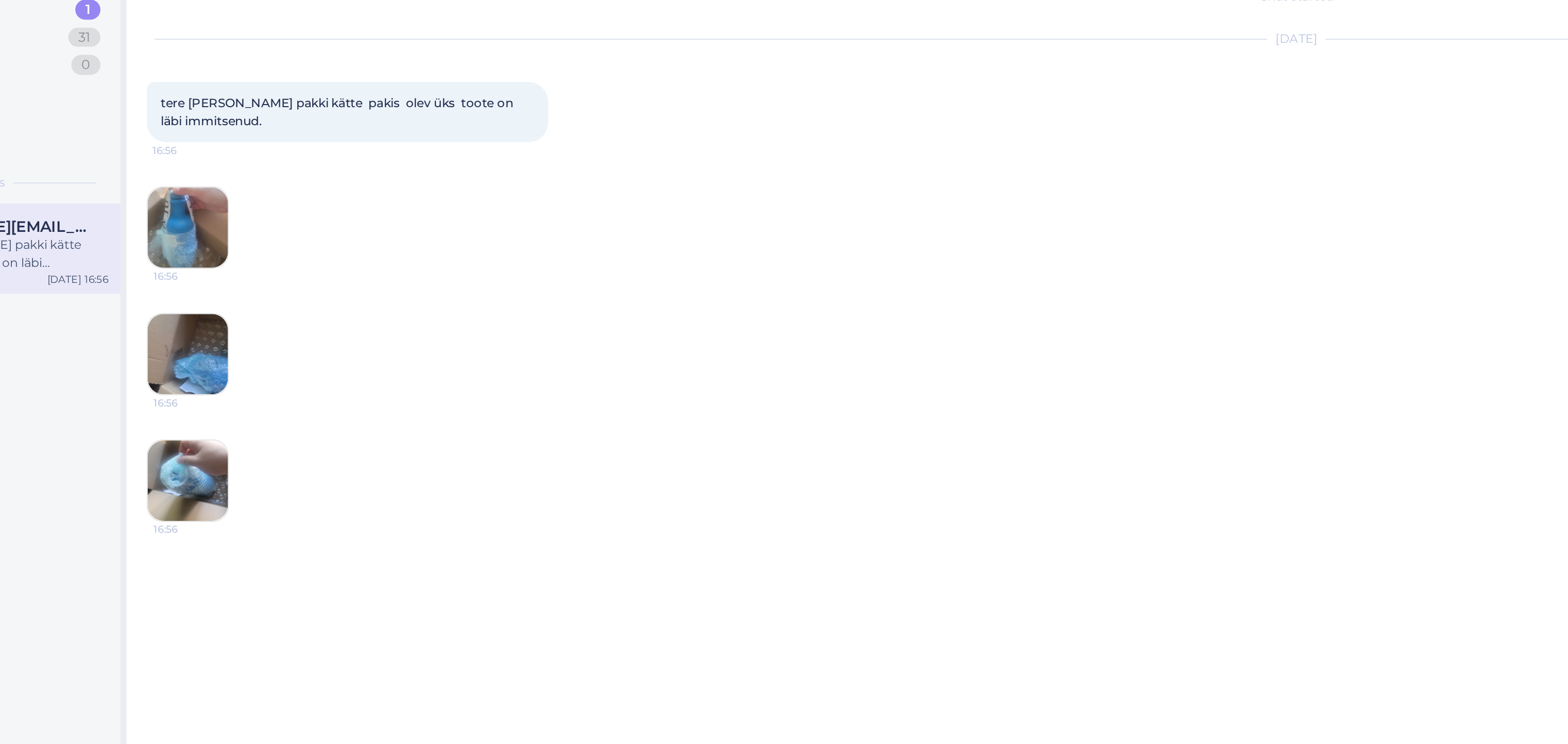
click at [228, 257] on img at bounding box center [232, 275] width 41 height 41
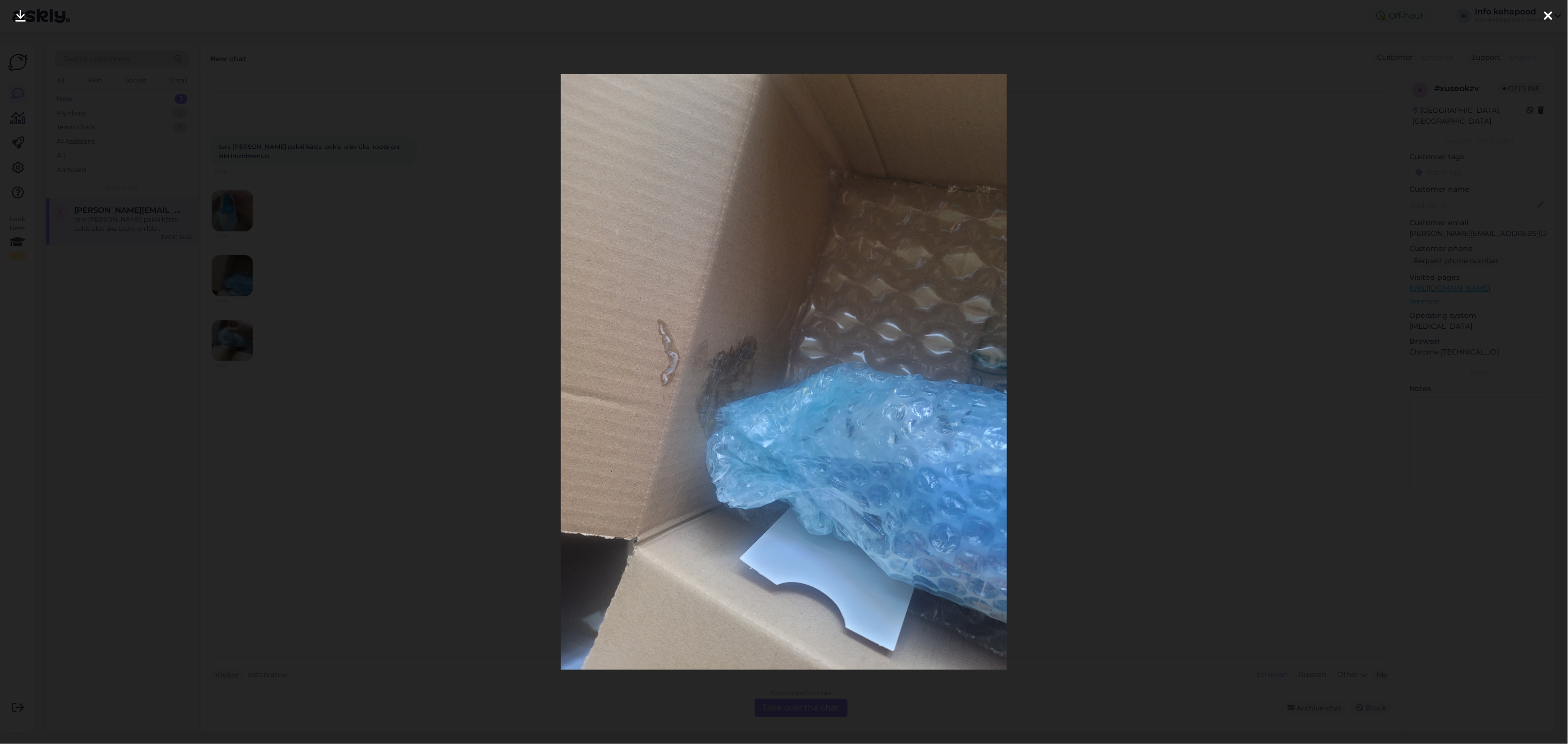
click at [1552, 15] on icon at bounding box center [1548, 17] width 8 height 14
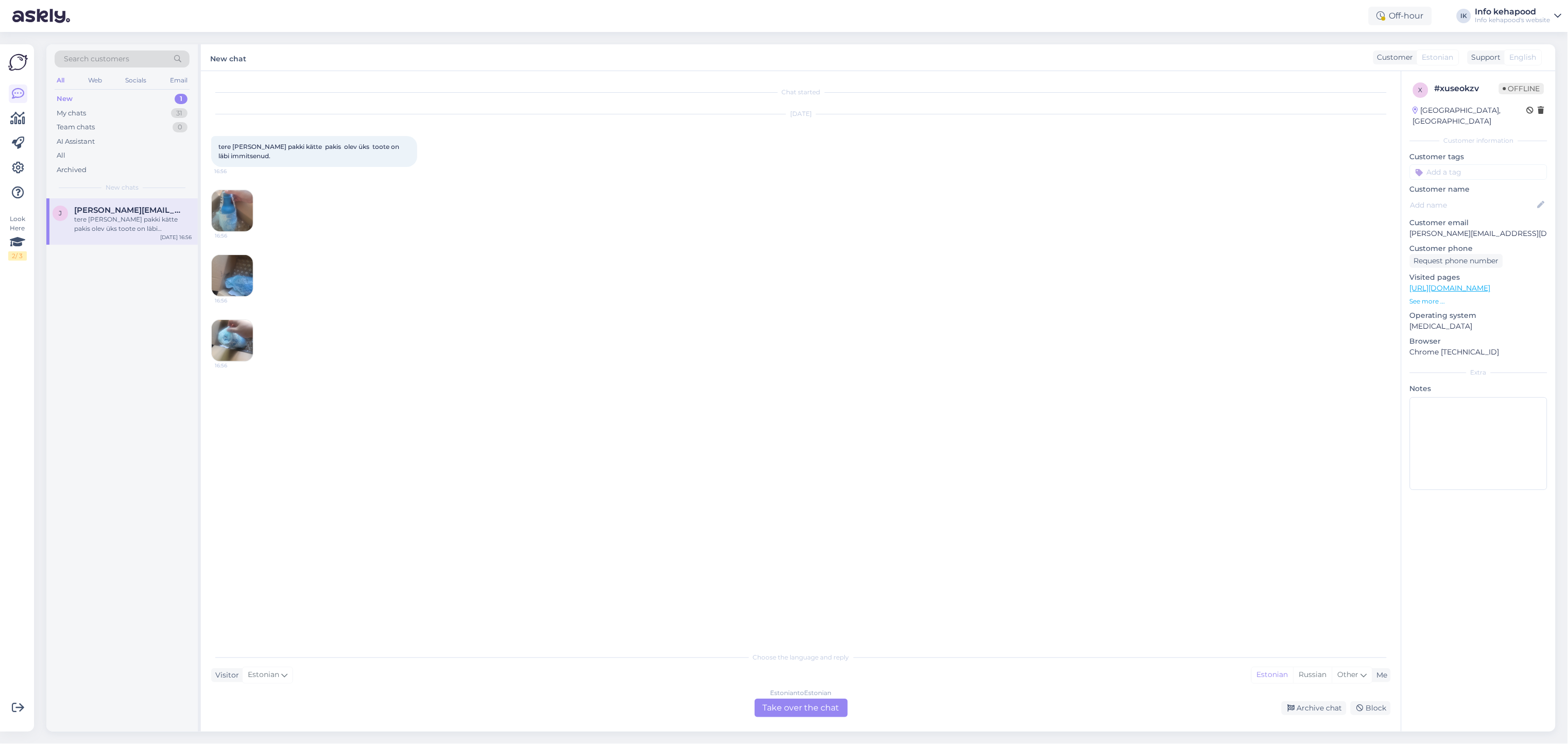
click at [220, 335] on img at bounding box center [232, 340] width 41 height 41
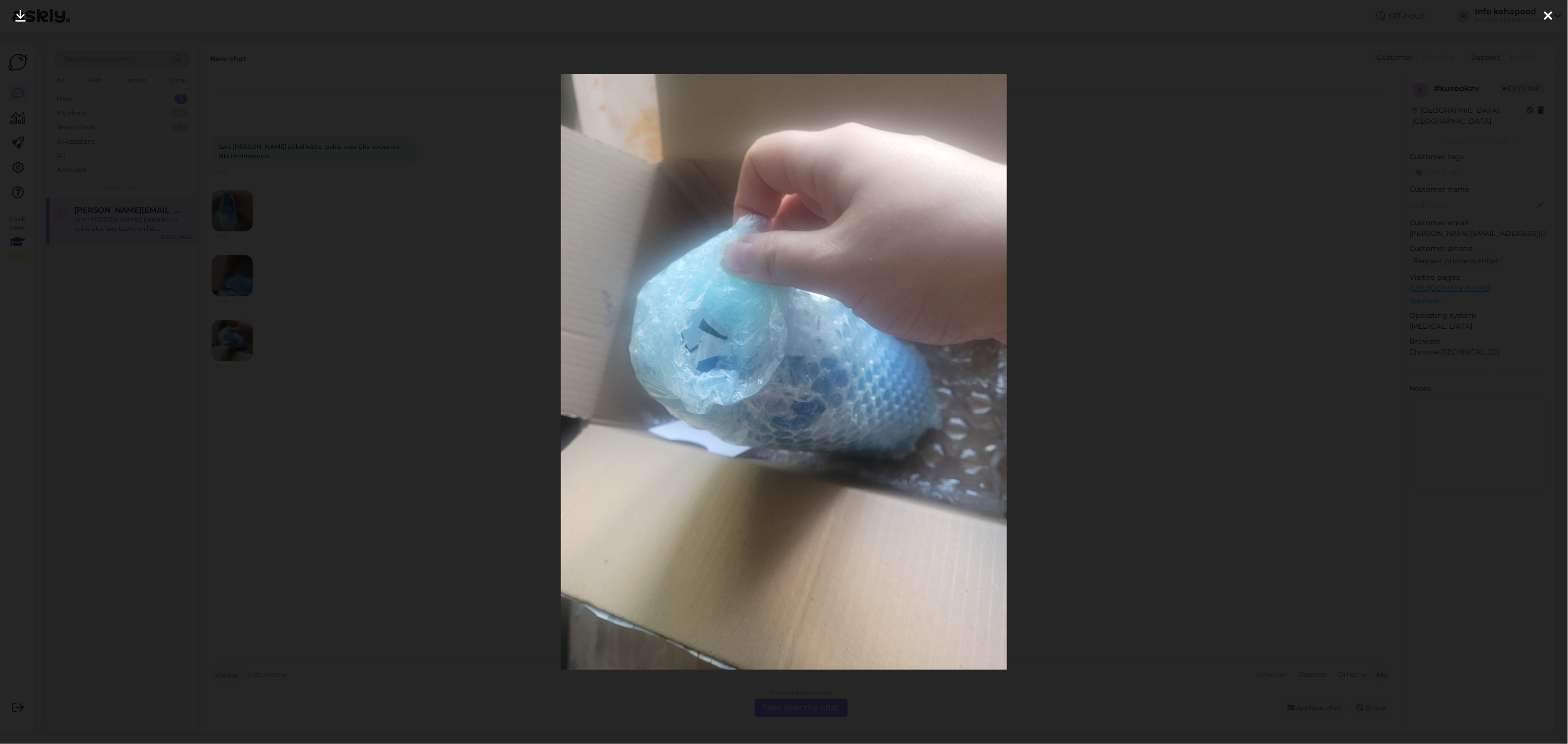
click at [1165, 332] on div at bounding box center [784, 372] width 1568 height 744
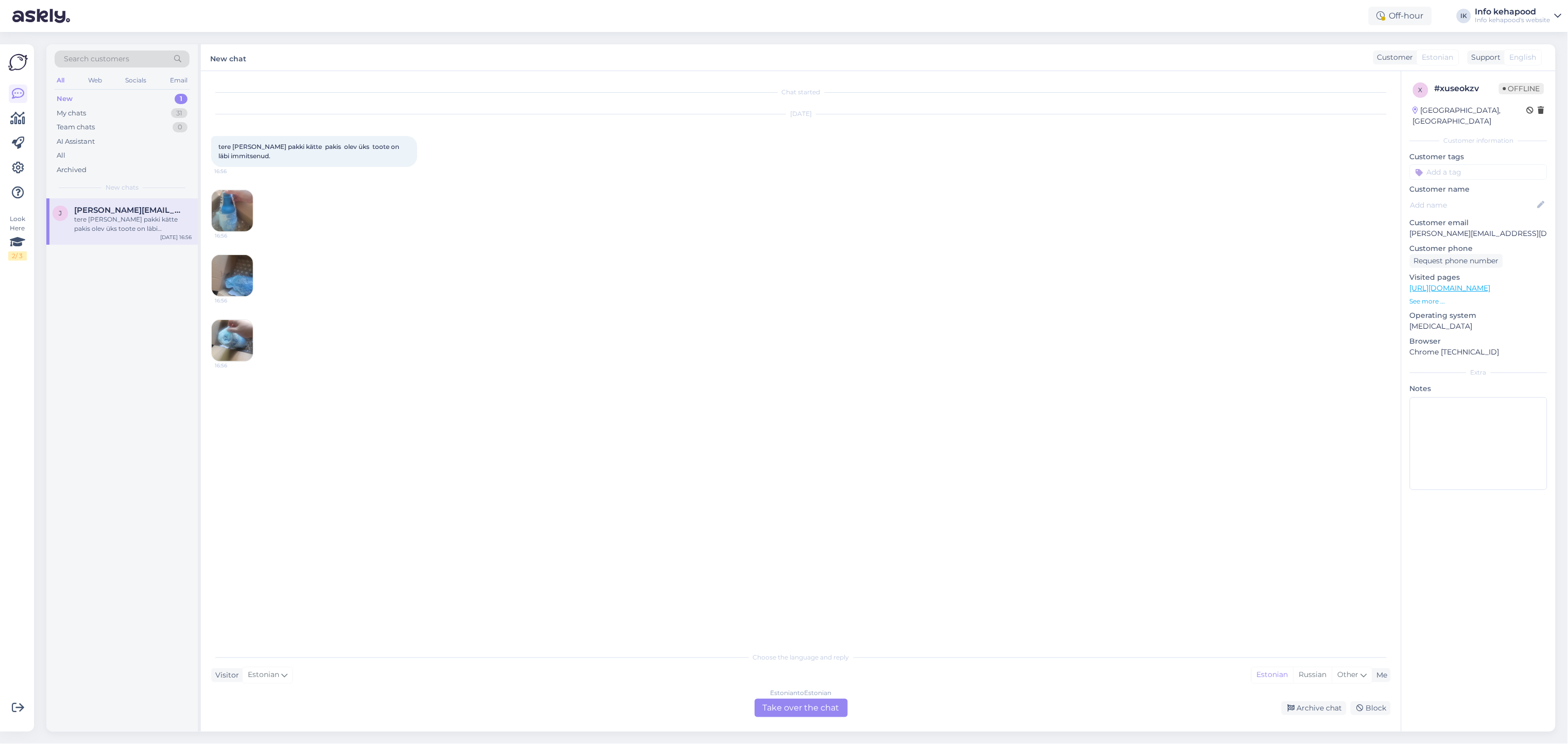
click at [797, 699] on div "Estonian to Estonian Take over the chat" at bounding box center [801, 708] width 93 height 18
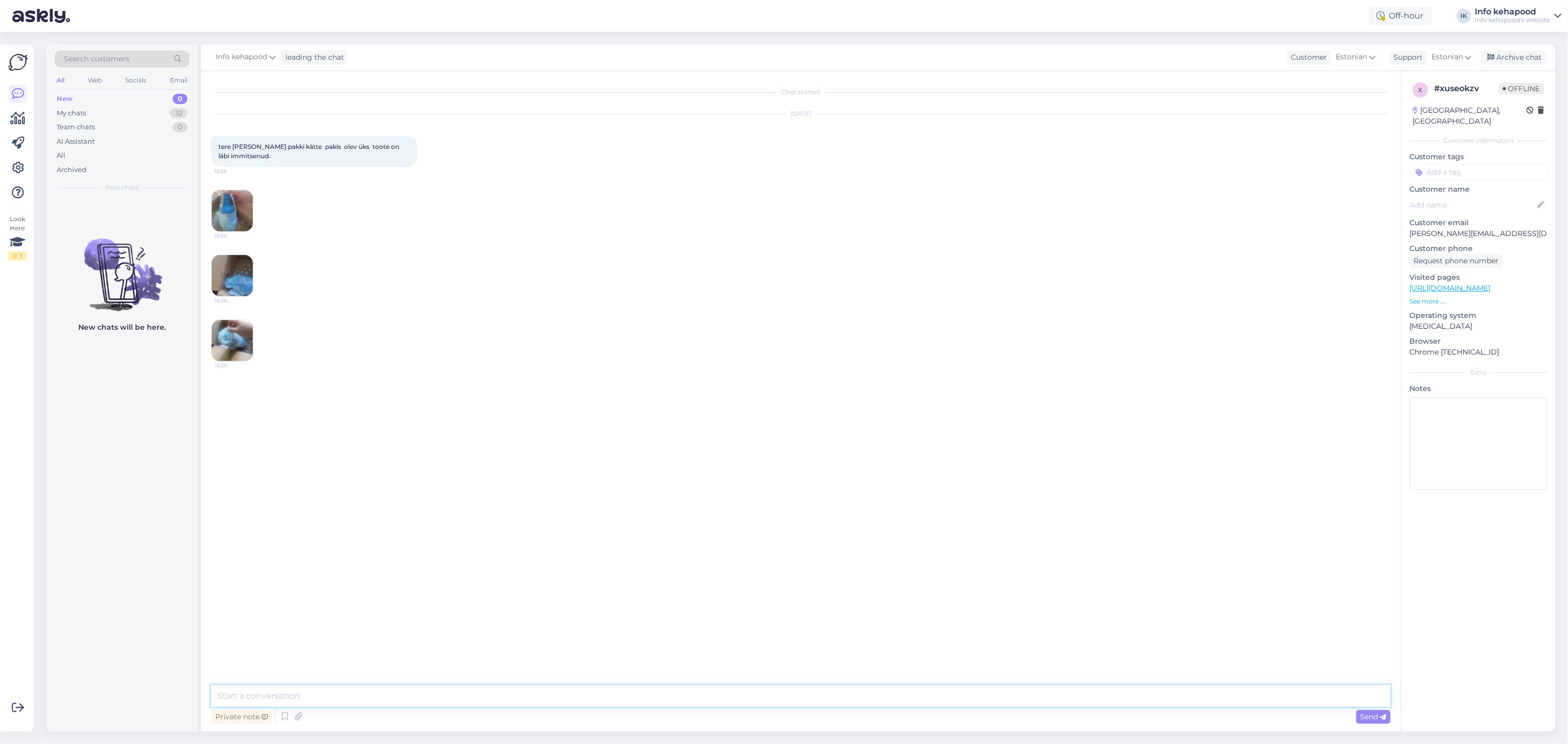
click at [754, 697] on textarea at bounding box center [801, 695] width 1179 height 22
click at [754, 697] on textarea "T" at bounding box center [801, 695] width 1179 height 22
type textarea "Tere!"
type input "Pal"
click at [754, 697] on textarea "Tere!" at bounding box center [801, 695] width 1179 height 22
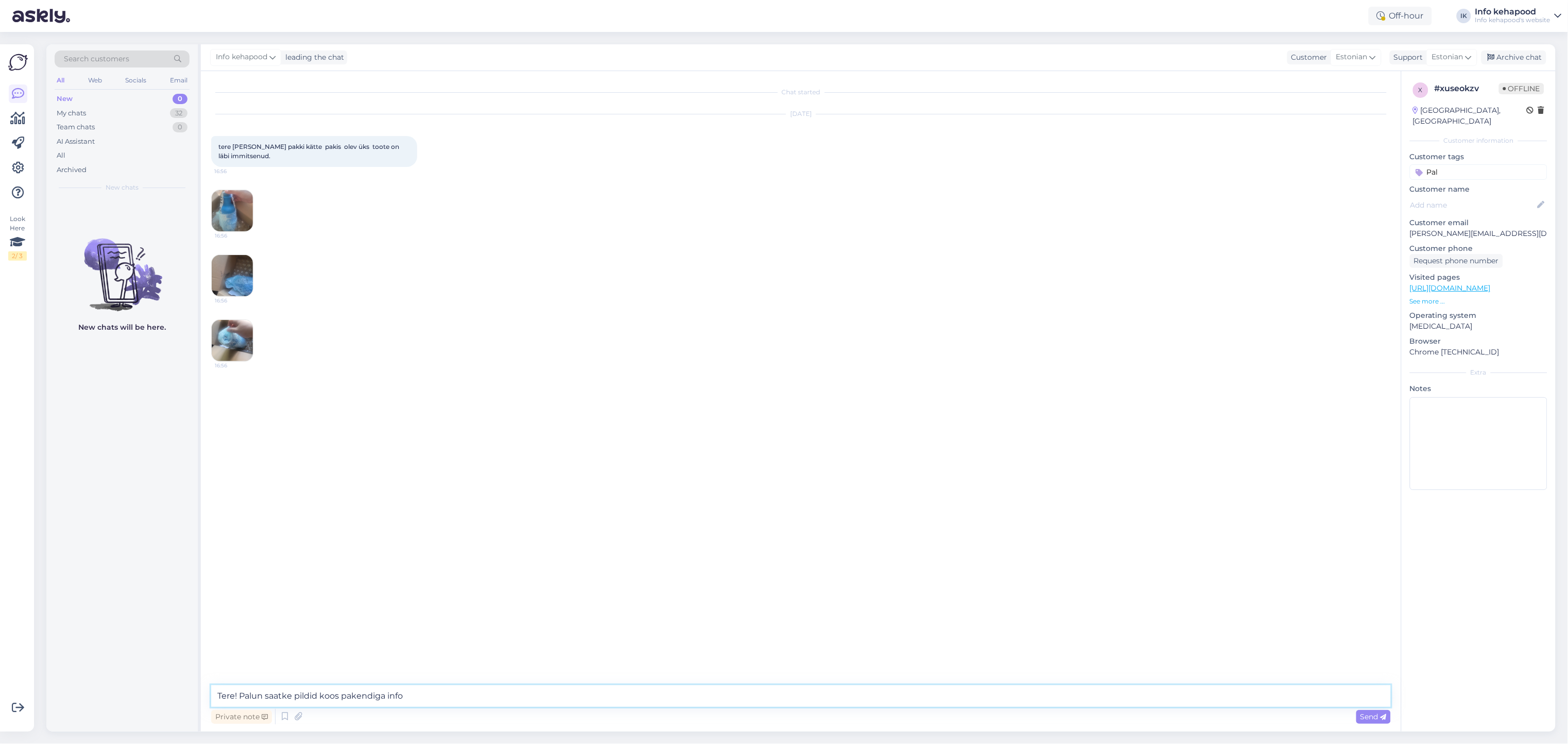
click at [754, 697] on textarea "Tere! Palun saatke pildid koos pakendiga info" at bounding box center [801, 695] width 1179 height 22
type textarea "Tere! Palun saatke pildid koos pakendiga info@mactabeauty.com. Palume ka tellim…"
